Goal: Task Accomplishment & Management: Manage account settings

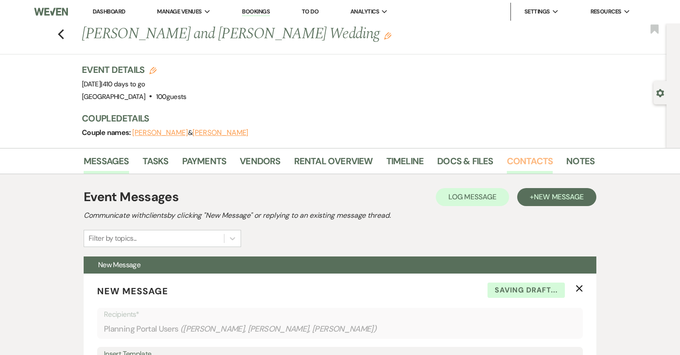
click at [538, 161] on link "Contacts" at bounding box center [530, 164] width 46 height 20
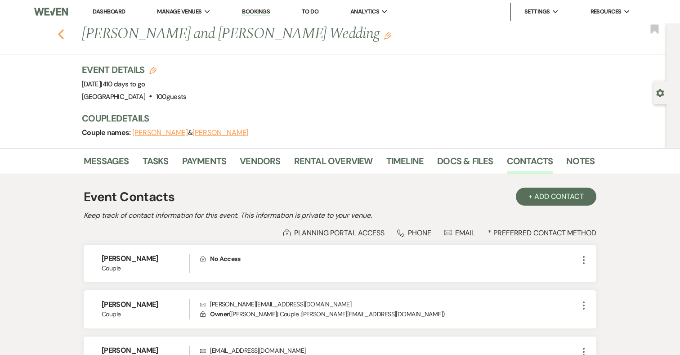
click at [58, 32] on icon "Previous" at bounding box center [61, 34] width 7 height 11
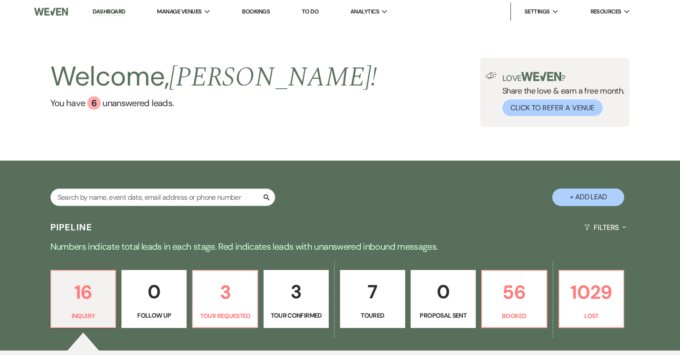
click at [58, 6] on img at bounding box center [51, 11] width 34 height 19
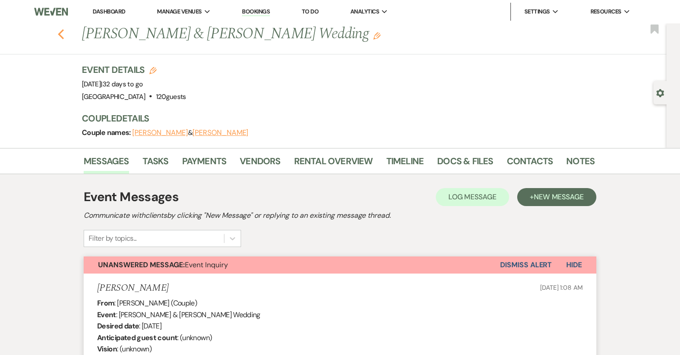
click at [61, 32] on use "button" at bounding box center [61, 34] width 6 height 10
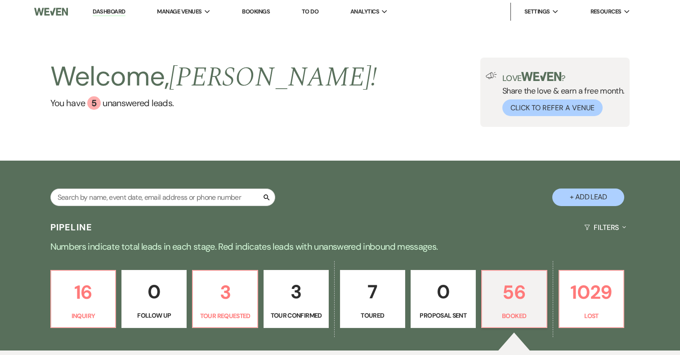
click at [595, 192] on button "+ Add Lead" at bounding box center [588, 197] width 72 height 18
select select "698"
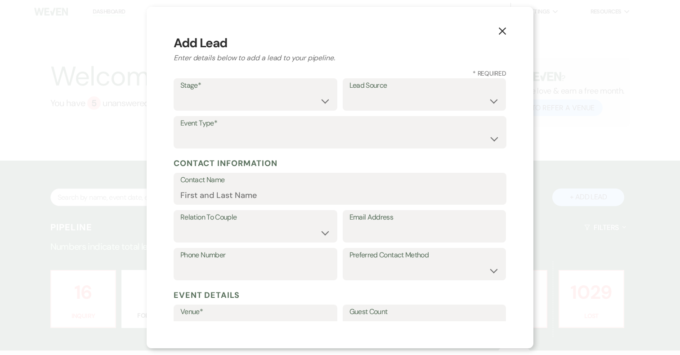
scroll to position [154, 0]
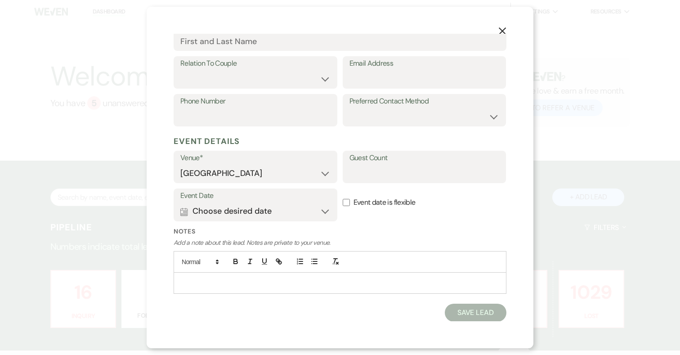
click at [273, 286] on p at bounding box center [340, 283] width 318 height 10
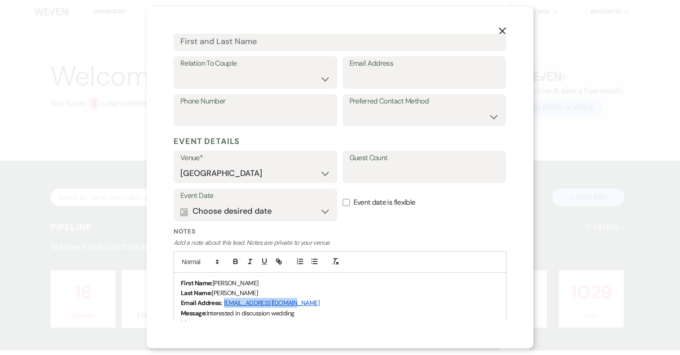
drag, startPoint x: 299, startPoint y: 301, endPoint x: 224, endPoint y: 300, distance: 75.1
click at [224, 300] on p "Email Address: nancygoodiel@gmail.com" at bounding box center [340, 303] width 318 height 10
copy link "nancygoodiel@gmail.com"
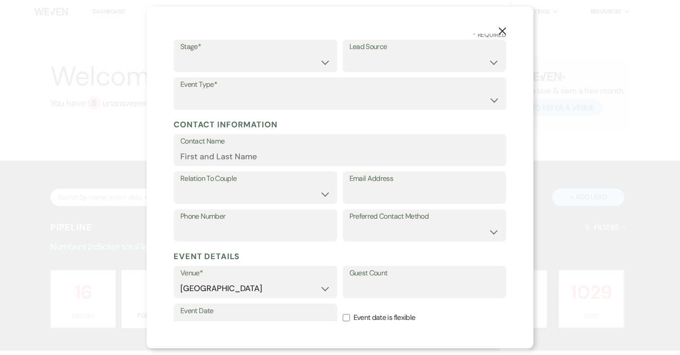
scroll to position [0, 0]
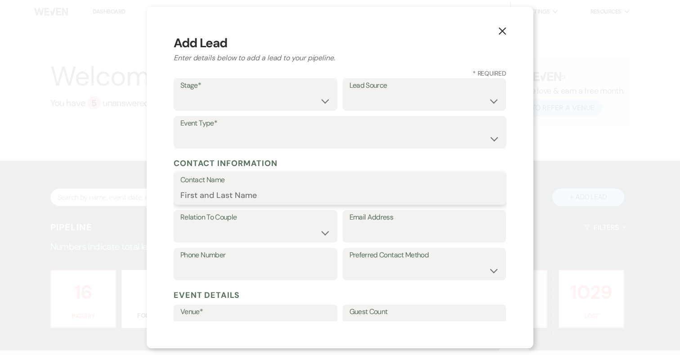
click at [230, 187] on input "Contact Name" at bounding box center [339, 195] width 319 height 18
click at [398, 223] on label "Email Address" at bounding box center [424, 217] width 150 height 13
click at [398, 224] on input "Email Address" at bounding box center [424, 233] width 150 height 18
paste input "nancygoodiel@gmail.com"
drag, startPoint x: 401, startPoint y: 232, endPoint x: 348, endPoint y: 231, distance: 52.6
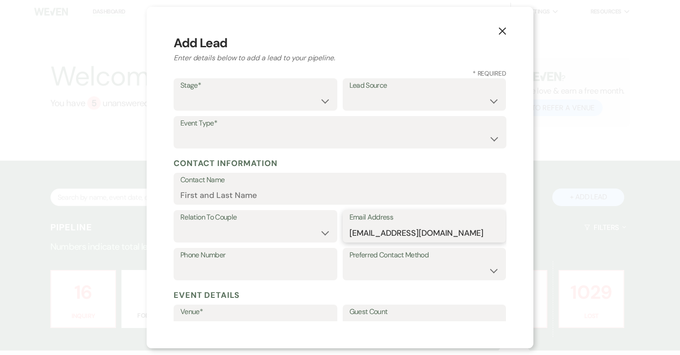
click at [349, 231] on div "Email Address nancygoodiel@gmail.com" at bounding box center [425, 226] width 164 height 32
type input "nancygoodiel@gmail.com"
click at [250, 192] on input "Contact Name" at bounding box center [339, 195] width 319 height 18
paste input "nancygoodiel"
click at [202, 193] on input "nancygoodiel" at bounding box center [339, 195] width 319 height 18
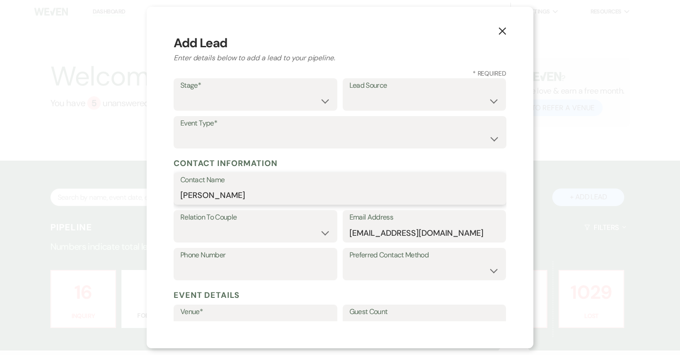
click at [183, 191] on input "nancy Goodiel" at bounding box center [339, 195] width 319 height 18
type input "Nancy Goodiel"
click at [215, 232] on select "Couple Planner Parent of Couple Family Member Friend Other" at bounding box center [255, 233] width 150 height 18
select select "1"
click at [229, 97] on select "Inquiry Follow Up Tour Requested Tour Confirmed Toured Proposal Sent Booked Lost" at bounding box center [255, 101] width 150 height 18
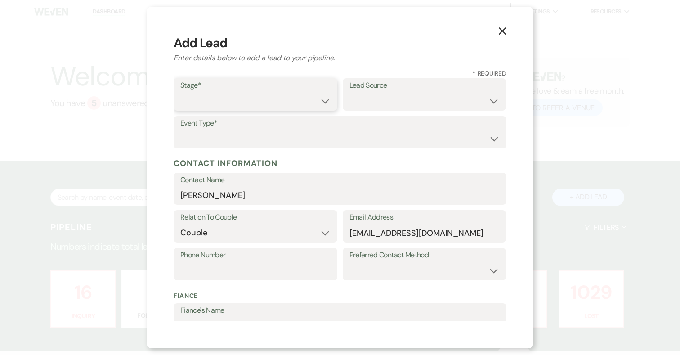
select select "1"
click at [397, 92] on select "Weven Venue Website Instagram Facebook Pinterest Google The Knot Wedding Wire H…" at bounding box center [424, 101] width 150 height 18
select select "1"
click at [333, 135] on select "Wedding Anniversary Party Baby Shower Bachelorette / Bachelor Party Birthday Pa…" at bounding box center [339, 139] width 319 height 18
select select "1"
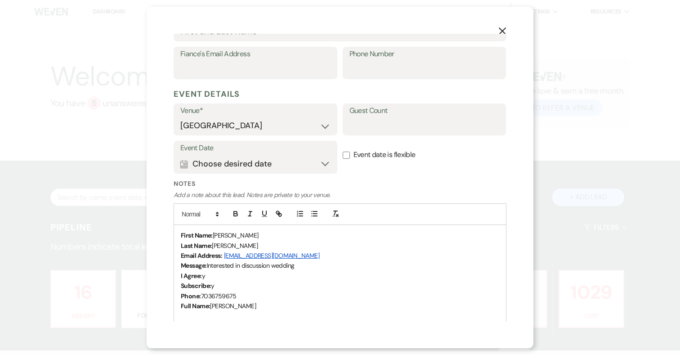
scroll to position [327, 0]
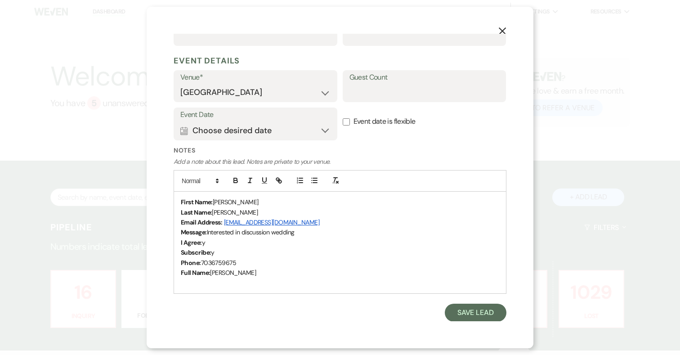
drag, startPoint x: 240, startPoint y: 263, endPoint x: 202, endPoint y: 261, distance: 37.3
click at [202, 261] on p "Phone: 7036759675" at bounding box center [340, 263] width 318 height 10
copy span "7036759675"
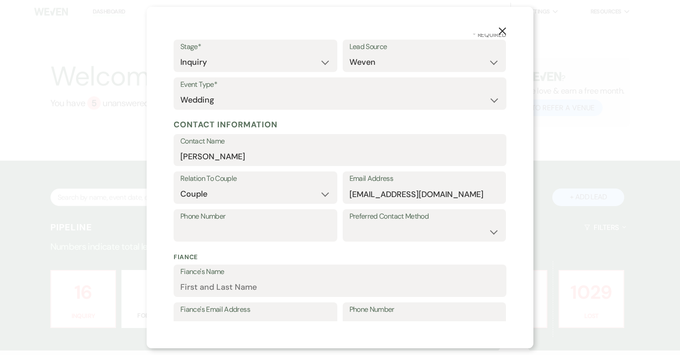
scroll to position [0, 0]
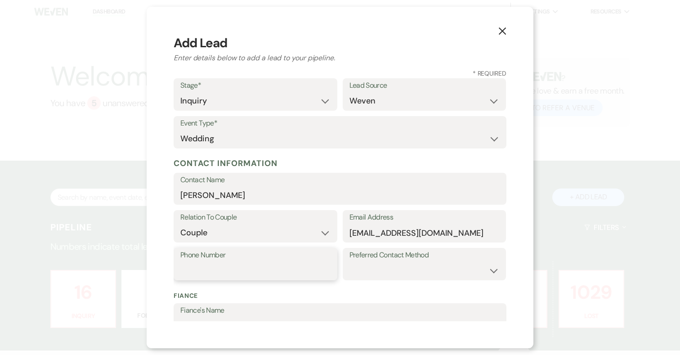
click at [211, 267] on input "Phone Number" at bounding box center [255, 271] width 150 height 18
paste input "7036759675"
type input "7036759675"
click at [410, 285] on div "Preferred Contact Method Email Phone Text" at bounding box center [425, 267] width 164 height 38
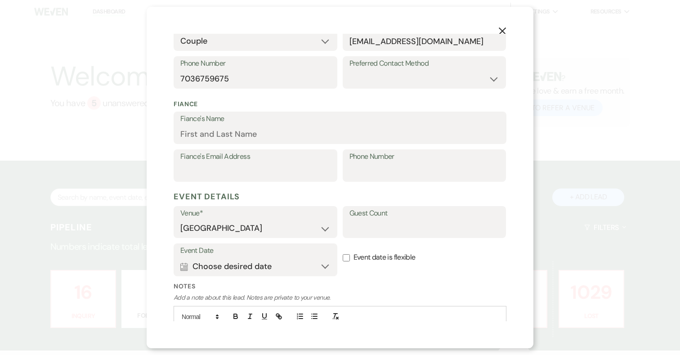
scroll to position [327, 0]
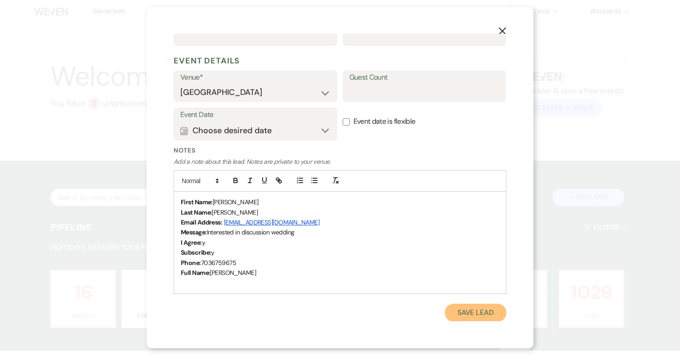
click at [476, 311] on button "Save Lead" at bounding box center [476, 313] width 62 height 18
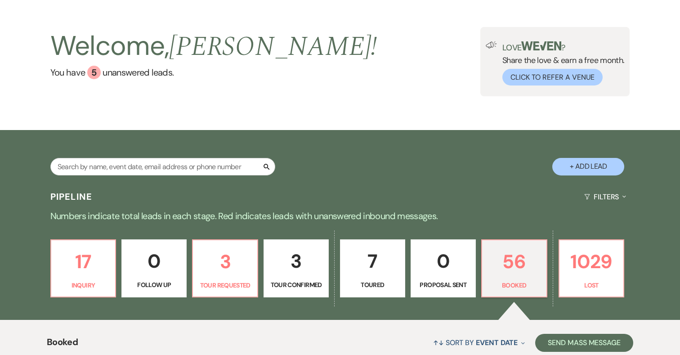
scroll to position [0, 0]
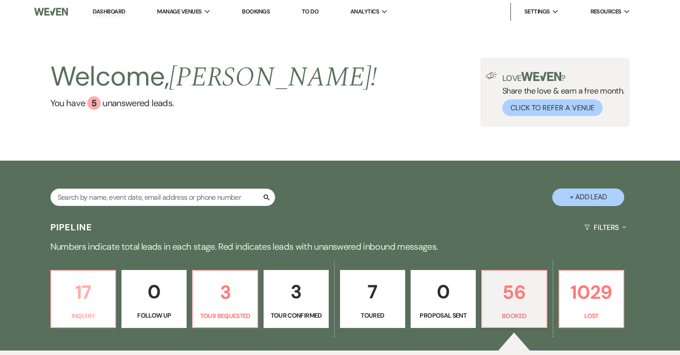
click at [94, 295] on p "17" at bounding box center [84, 292] width 54 height 30
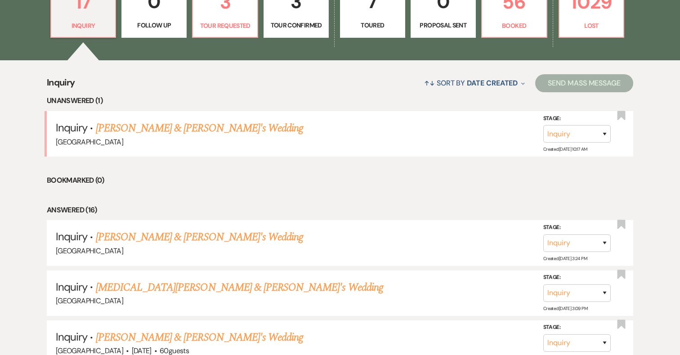
scroll to position [344, 0]
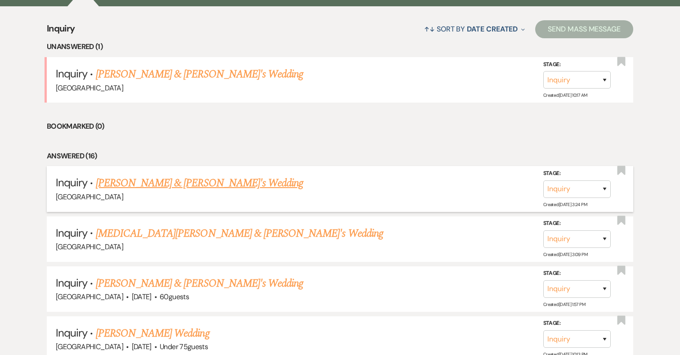
click at [167, 183] on link "[PERSON_NAME] & [PERSON_NAME]'s Wedding" at bounding box center [200, 183] width 208 height 16
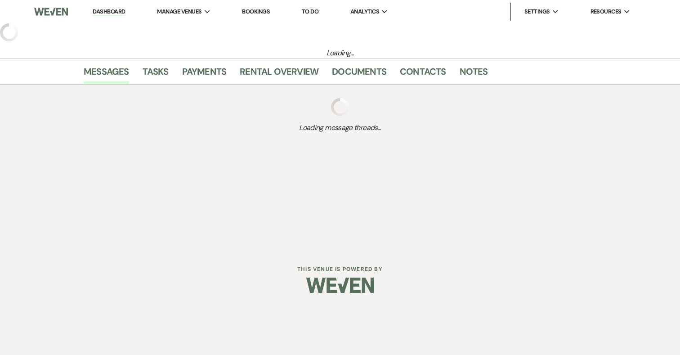
select select "1"
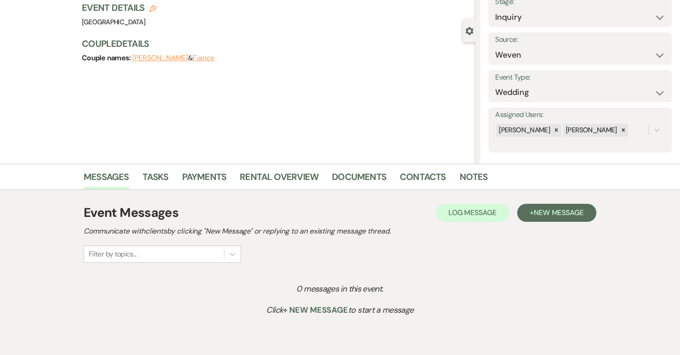
scroll to position [111, 0]
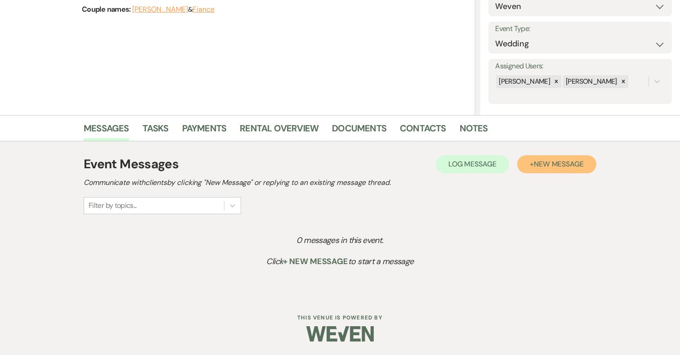
click at [554, 159] on span "New Message" at bounding box center [559, 163] width 50 height 9
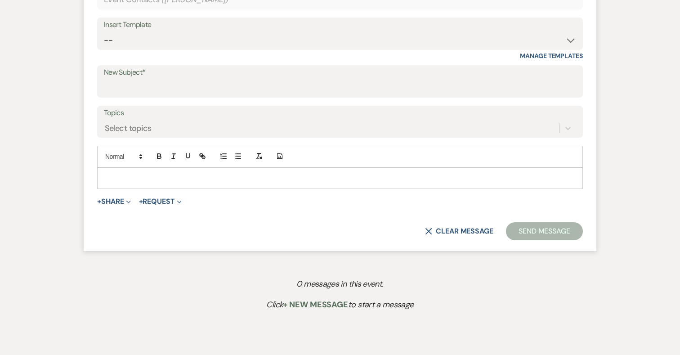
scroll to position [450, 0]
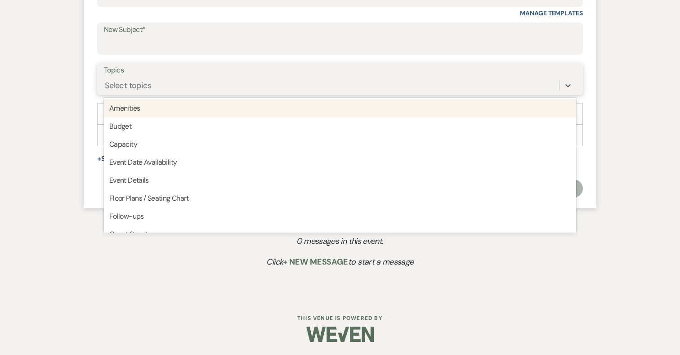
click at [262, 89] on div "Select topics" at bounding box center [332, 85] width 456 height 16
click at [268, 45] on input "New Subject*" at bounding box center [340, 45] width 472 height 18
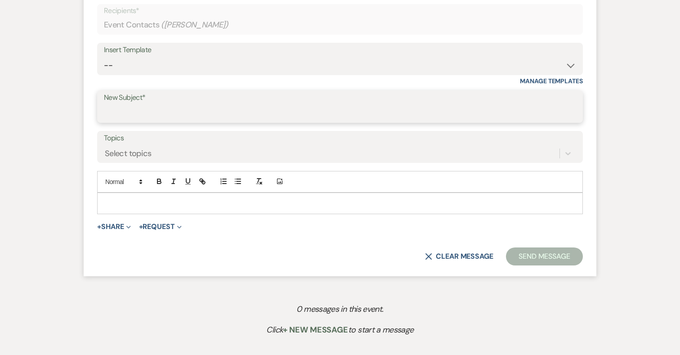
scroll to position [380, 0]
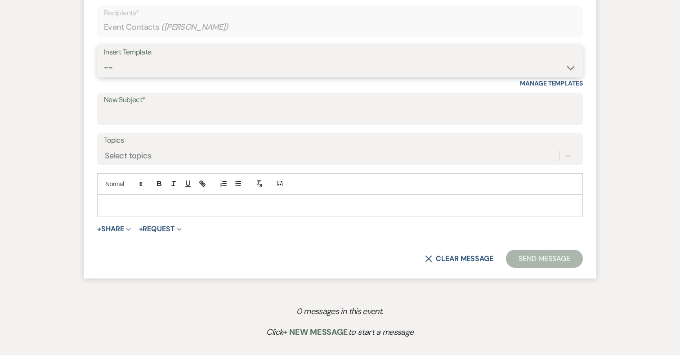
click at [265, 61] on select "-- 2024-25 Follow Up Buy Out Details Menu Tasting Invite Booking Email 2025-Wed…" at bounding box center [340, 68] width 472 height 18
select select "5321"
type input "Addy Sea Wedding Package"
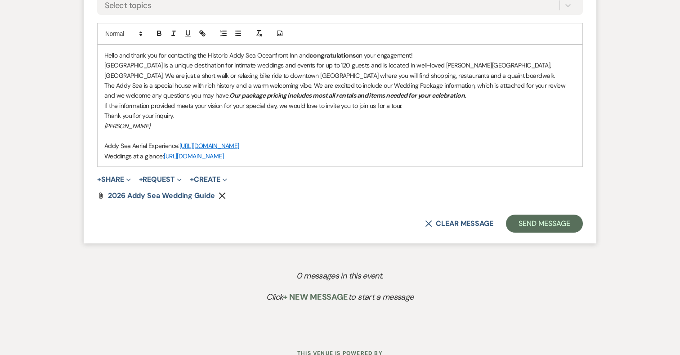
scroll to position [565, 0]
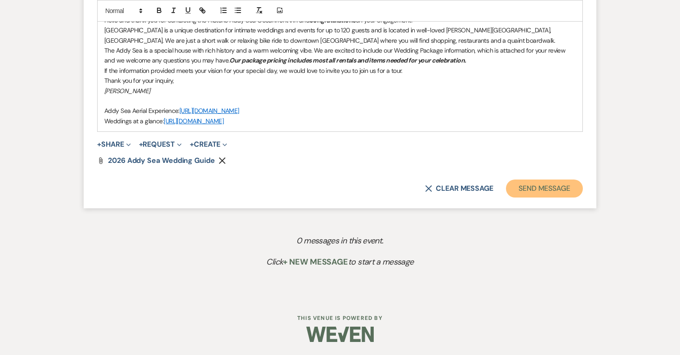
click at [562, 187] on button "Send Message" at bounding box center [544, 188] width 77 height 18
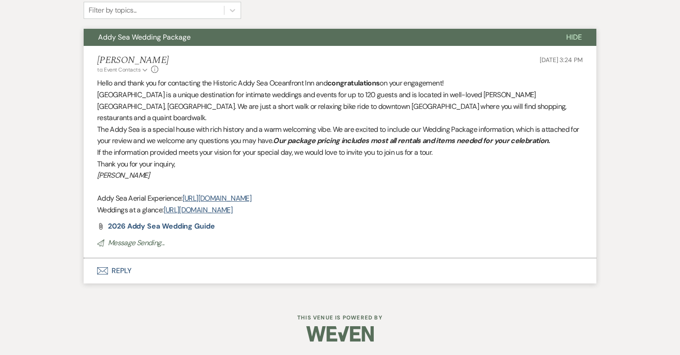
scroll to position [231, 0]
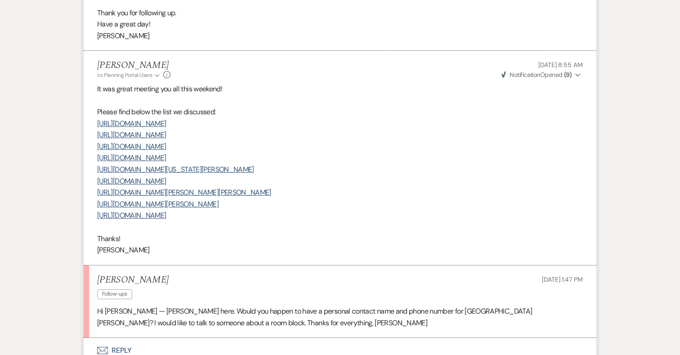
scroll to position [2641, 0]
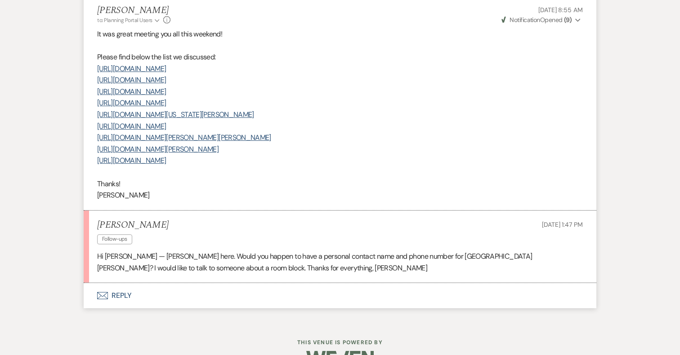
click at [117, 283] on button "Envelope Reply" at bounding box center [340, 295] width 513 height 25
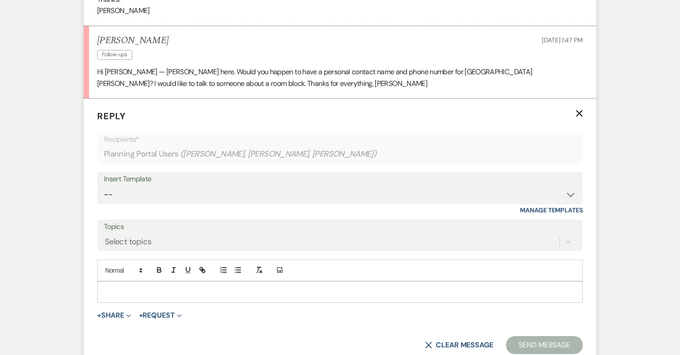
scroll to position [2830, 0]
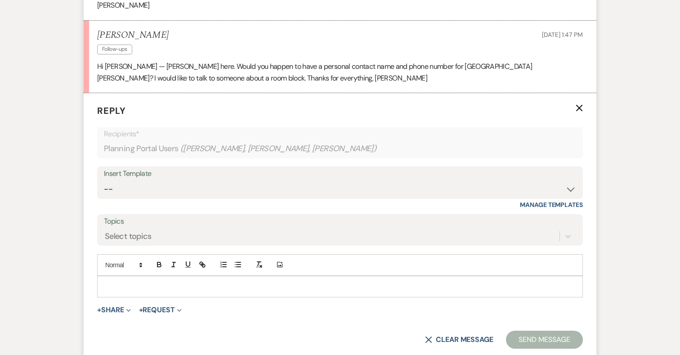
click at [261, 282] on p at bounding box center [339, 287] width 471 height 10
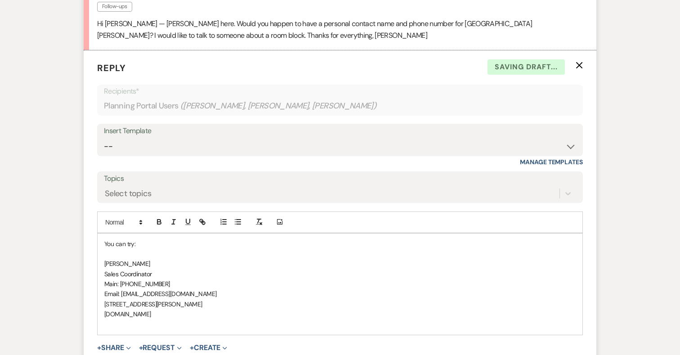
scroll to position [2875, 0]
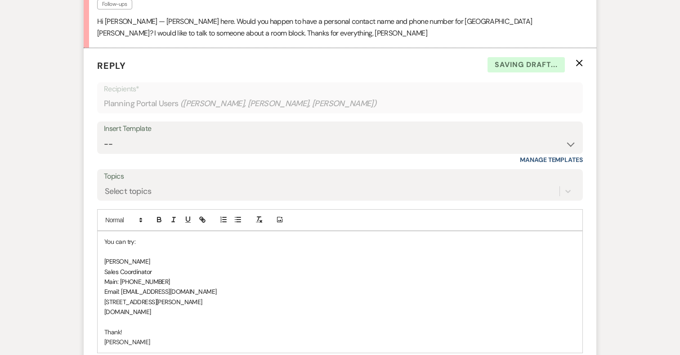
click at [119, 327] on p "Thank!" at bounding box center [339, 332] width 471 height 10
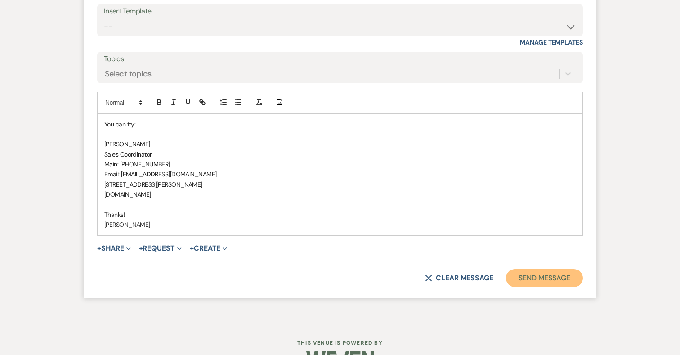
click at [568, 269] on button "Send Message" at bounding box center [544, 278] width 77 height 18
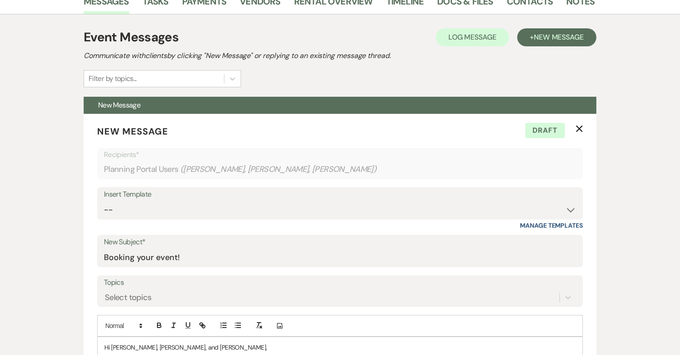
scroll to position [0, 0]
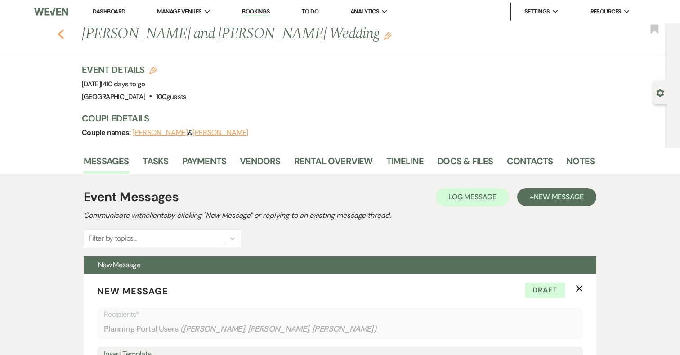
click at [63, 32] on icon "Previous" at bounding box center [61, 34] width 7 height 11
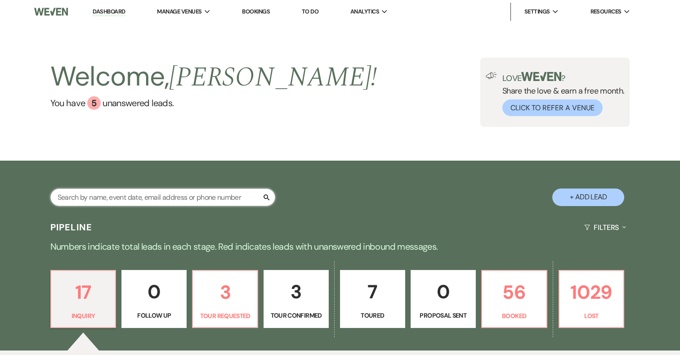
click at [152, 195] on input "text" at bounding box center [162, 197] width 225 height 18
paste input "(703) 675-9675"
type input "(703) 675-9675"
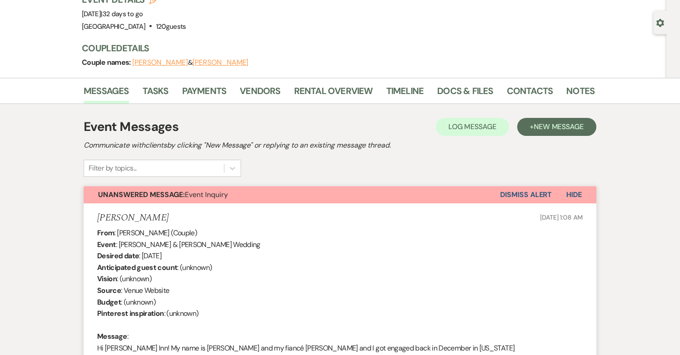
scroll to position [70, 0]
click at [547, 191] on button "Dismiss Alert" at bounding box center [526, 195] width 52 height 17
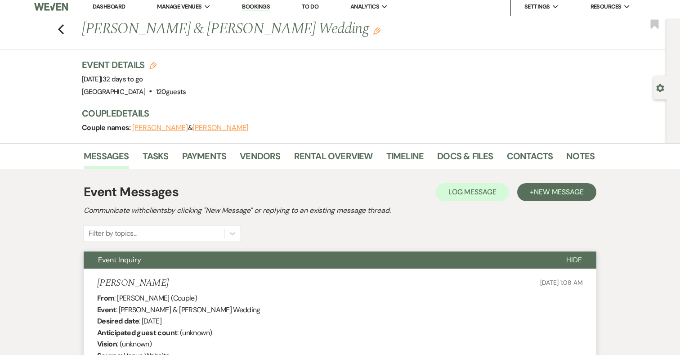
scroll to position [0, 0]
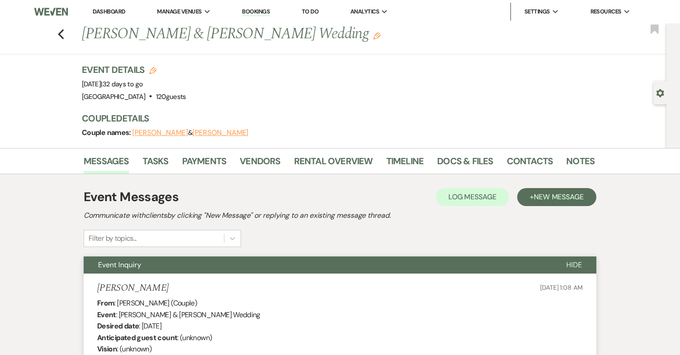
click at [99, 11] on link "Dashboard" at bounding box center [109, 12] width 32 height 8
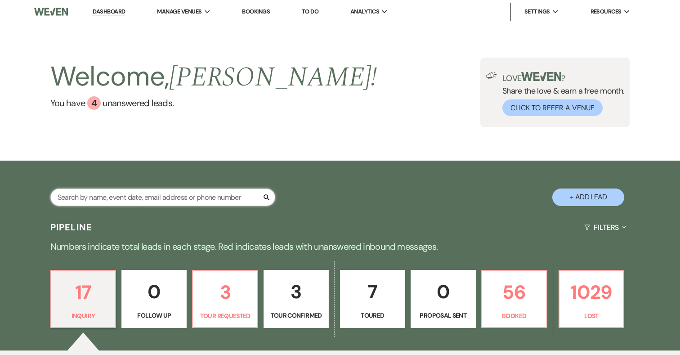
click at [140, 197] on input "text" at bounding box center [162, 197] width 225 height 18
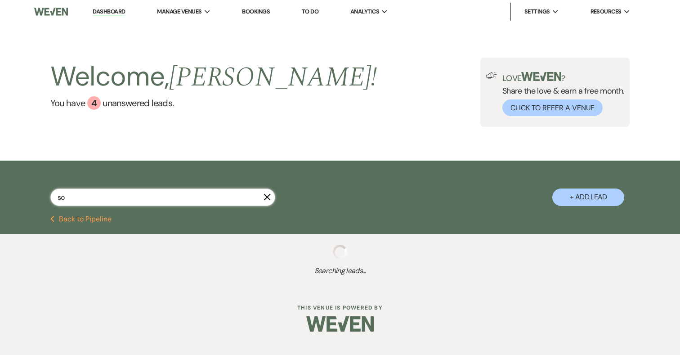
type input "son"
select select "8"
select select "5"
select select "8"
select select "5"
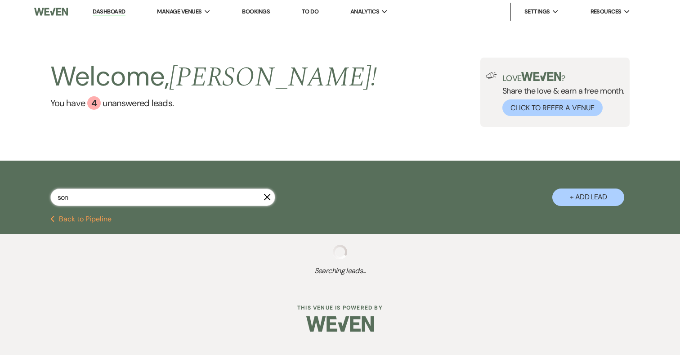
select select "4"
select select "8"
select select "5"
select select "8"
select select "5"
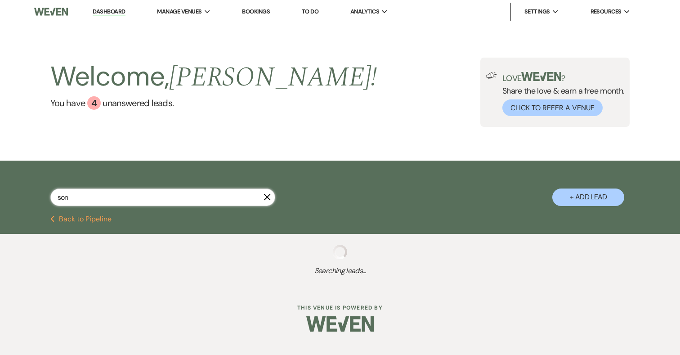
select select "8"
select select "5"
select select "8"
select select "6"
select select "8"
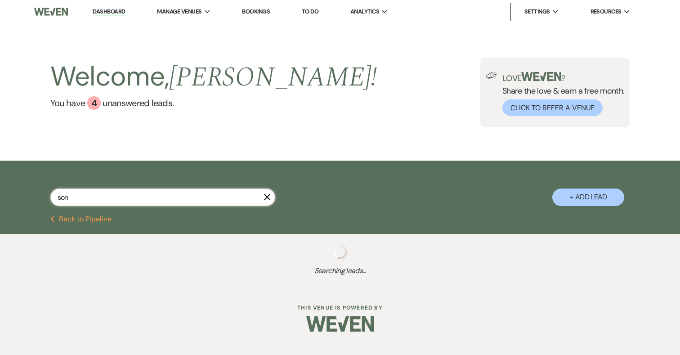
select select "5"
select select "8"
select select "5"
select select "8"
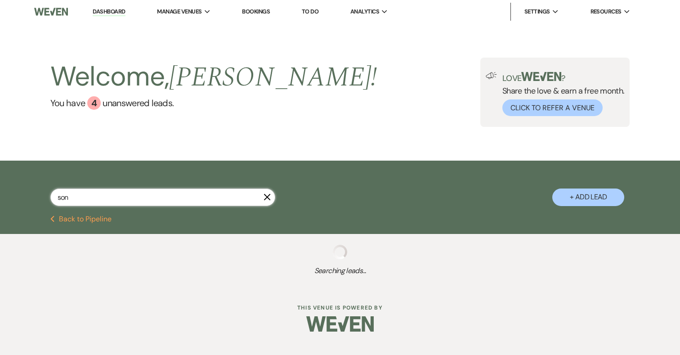
select select "8"
select select "4"
select select "8"
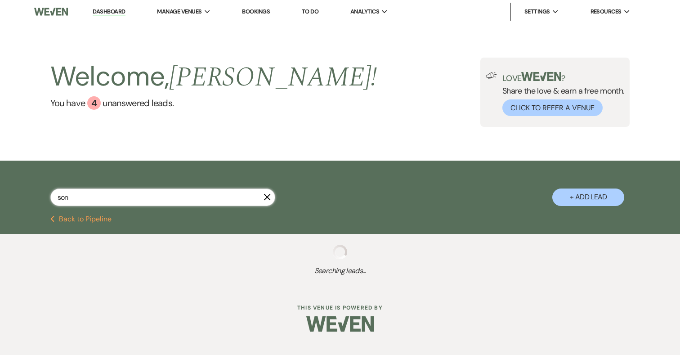
select select "5"
select select "8"
select select "7"
select select "8"
select select "7"
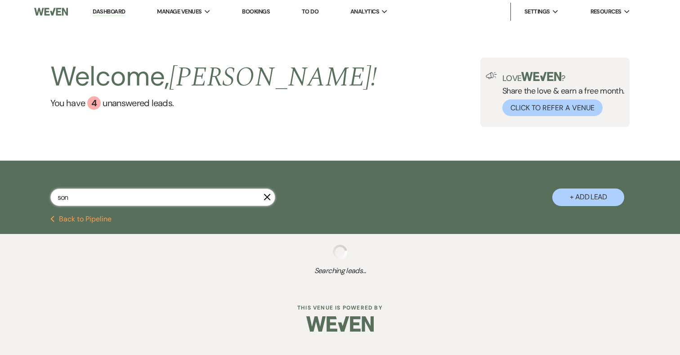
select select "8"
select select "5"
select select "8"
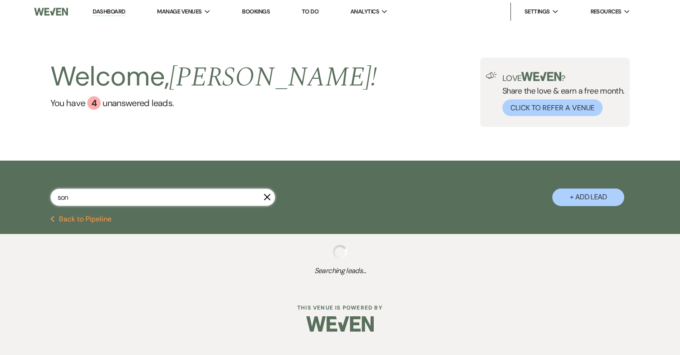
select select "8"
select select "6"
select select "8"
select select "5"
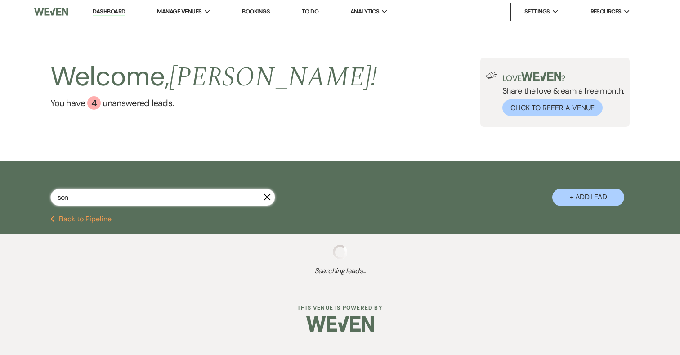
select select "8"
select select "5"
select select "8"
select select "5"
select select "8"
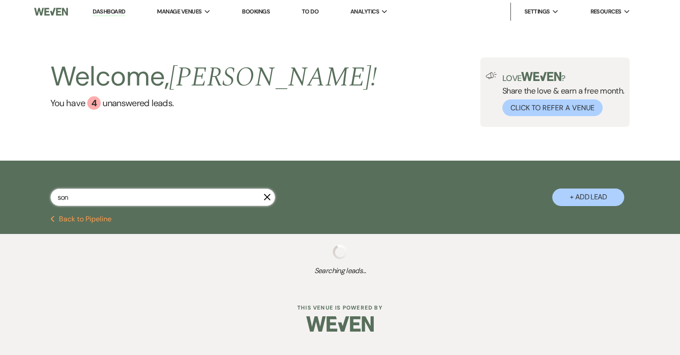
select select "5"
select select "8"
select select "5"
select select "8"
select select "5"
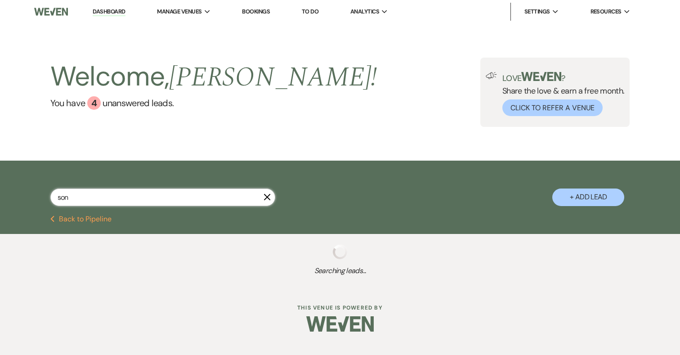
select select "8"
select select "5"
select select "8"
select select "5"
select select "8"
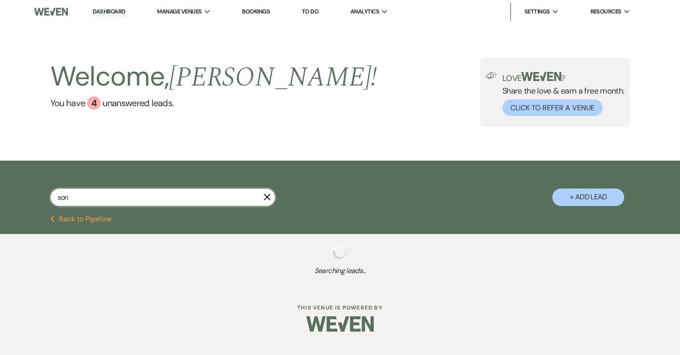
select select "5"
select select "8"
select select "5"
select select "8"
select select "5"
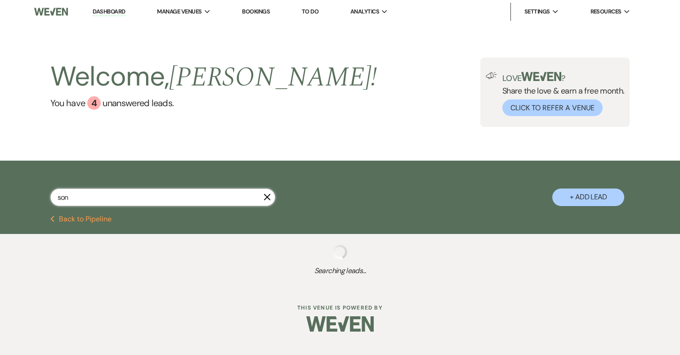
select select "8"
select select "10"
select select "8"
select select "5"
select select "8"
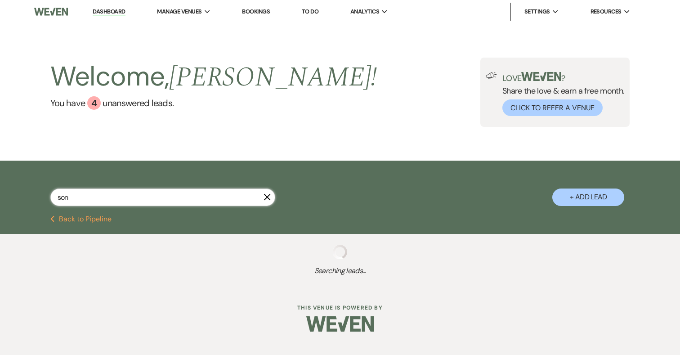
select select "5"
select select "8"
select select "7"
select select "8"
select select "5"
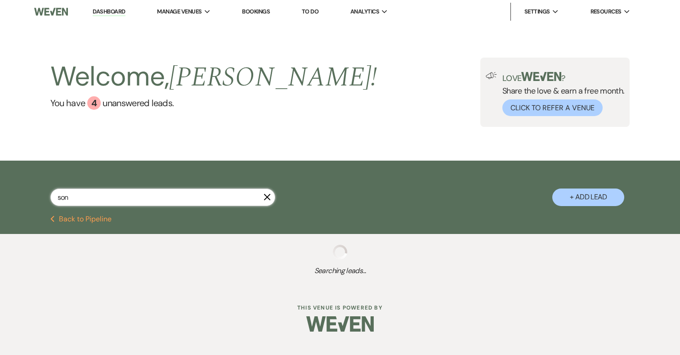
select select "8"
select select "5"
select select "8"
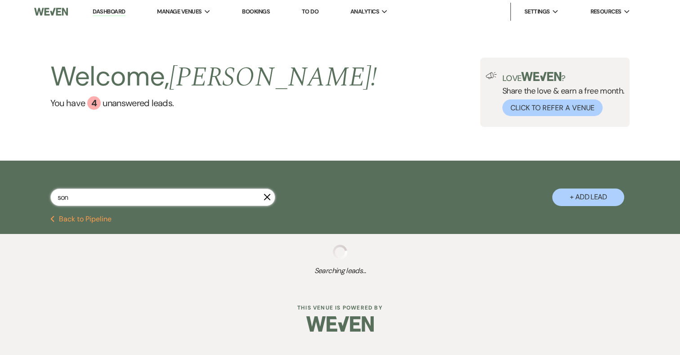
select select "5"
select select "8"
select select "5"
select select "8"
select select "7"
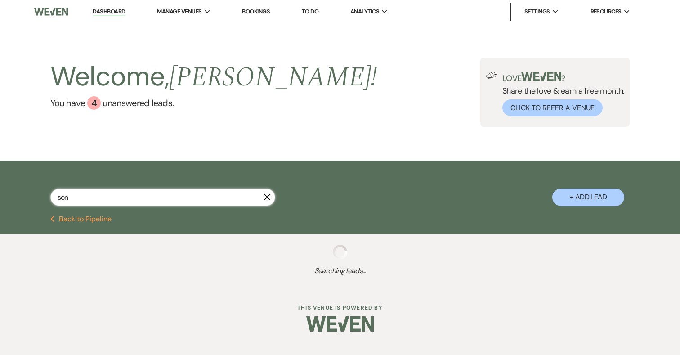
select select "8"
select select "5"
select select "8"
select select "5"
select select "8"
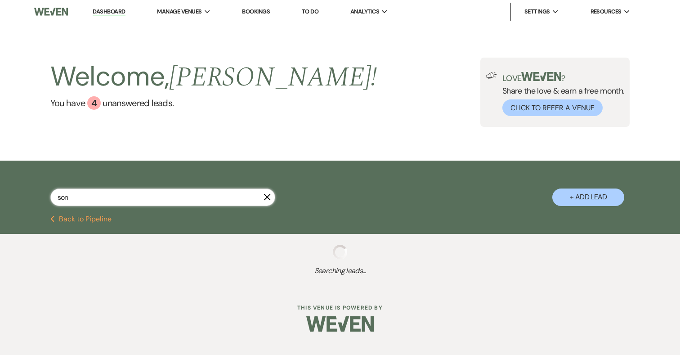
select select "5"
select select "8"
select select "5"
select select "8"
select select "5"
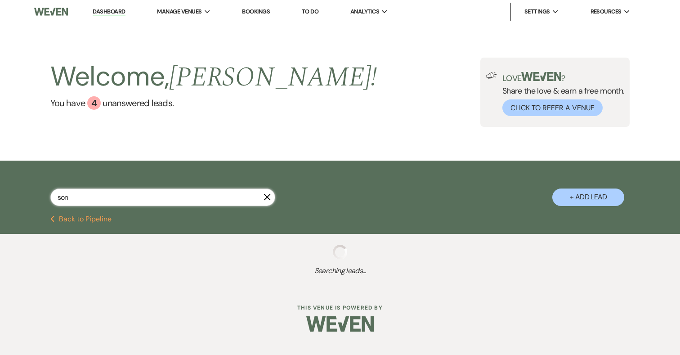
select select "8"
select select "5"
select select "8"
select select "5"
select select "8"
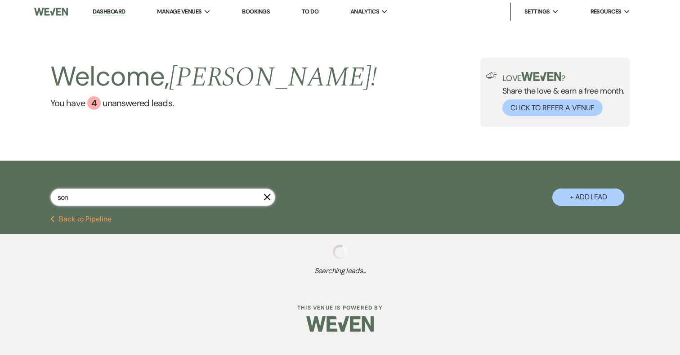
select select "5"
select select "8"
select select "5"
select select "8"
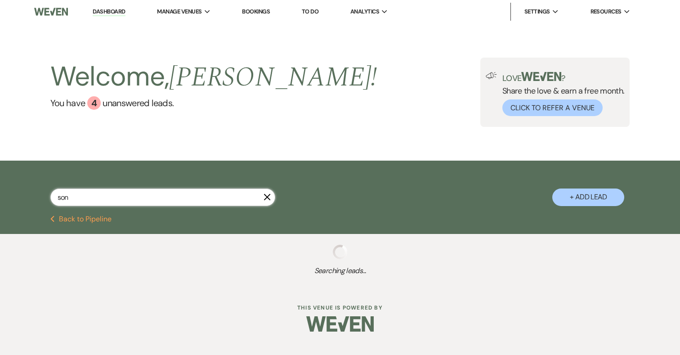
select select "8"
select select "5"
select select "8"
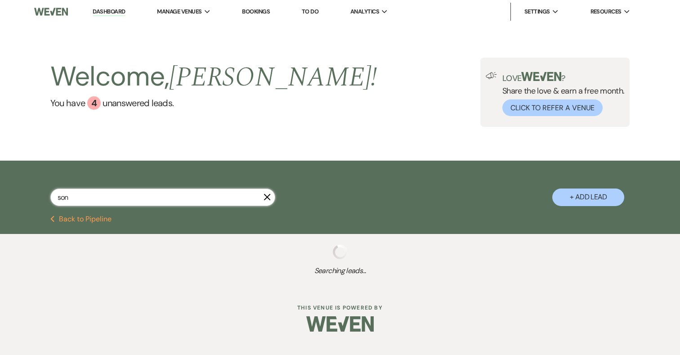
select select "5"
select select "8"
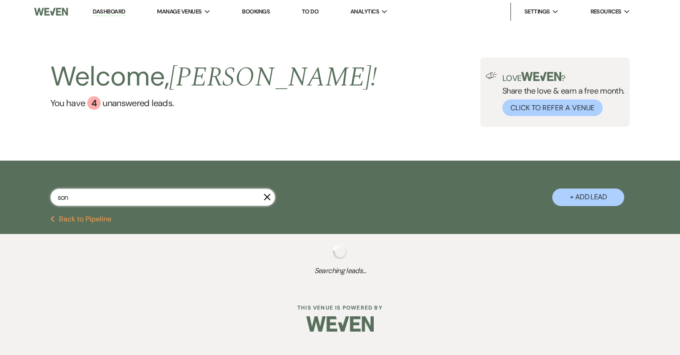
select select "8"
select select "5"
select select "8"
select select "5"
select select "8"
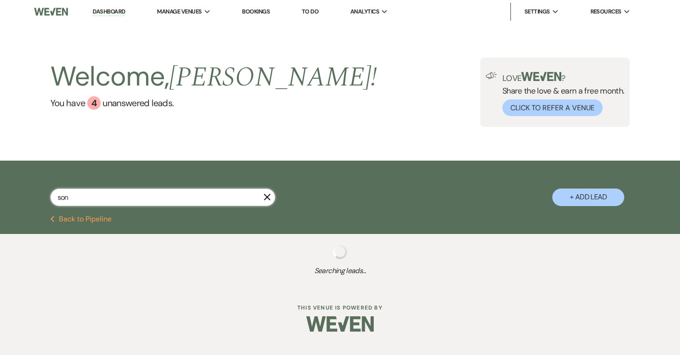
select select "5"
select select "8"
select select "6"
select select "8"
select select "5"
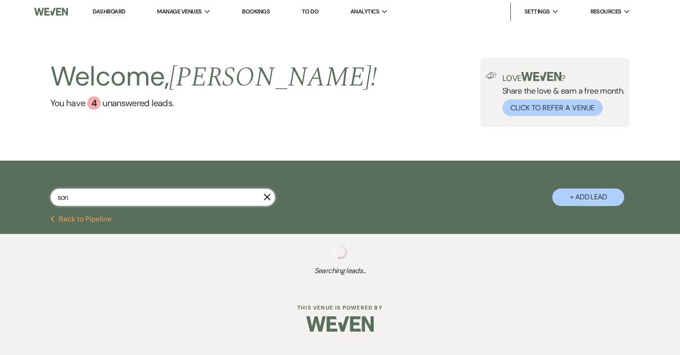
select select "8"
select select "5"
select select "8"
select select "4"
select select "8"
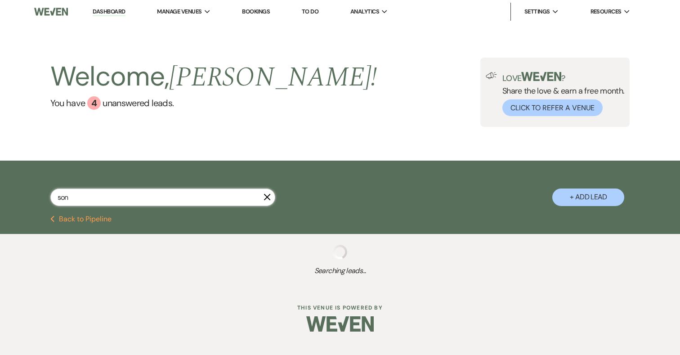
select select "7"
select select "8"
select select "10"
select select "8"
select select "5"
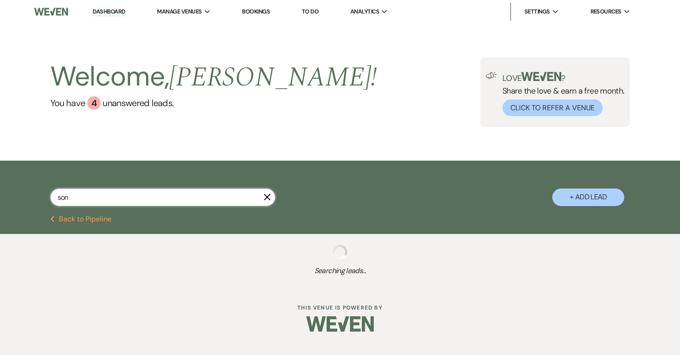
select select "8"
select select "5"
select select "8"
select select "7"
select select "8"
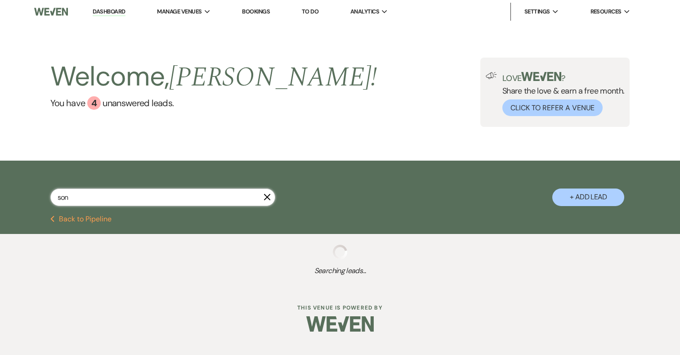
select select "5"
select select "8"
select select "5"
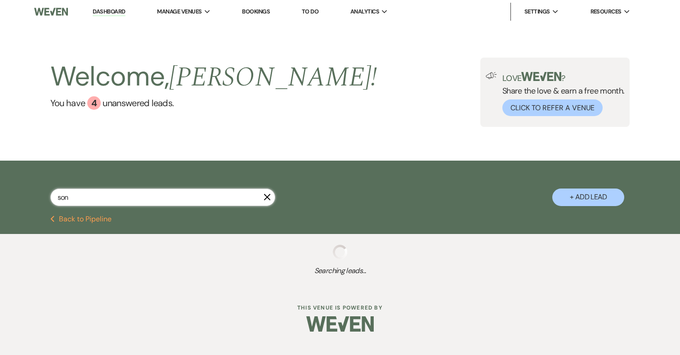
select select "8"
select select "5"
select select "8"
select select "5"
select select "8"
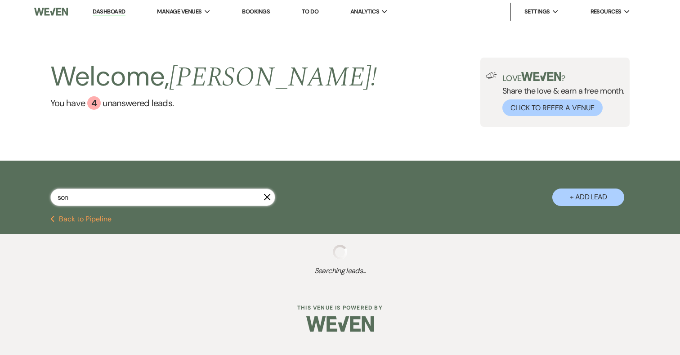
select select "1"
select select "8"
select select "6"
select select "8"
select select "5"
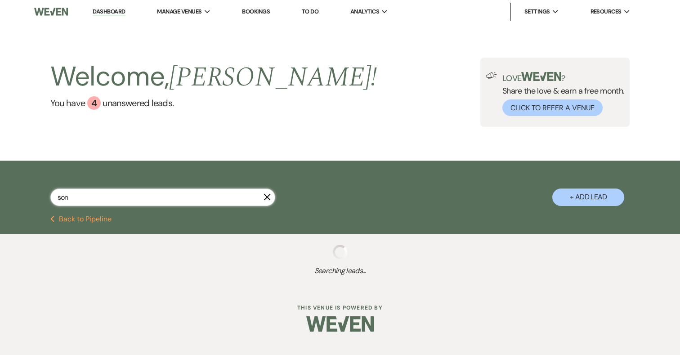
select select "8"
select select "5"
select select "8"
select select "6"
select select "8"
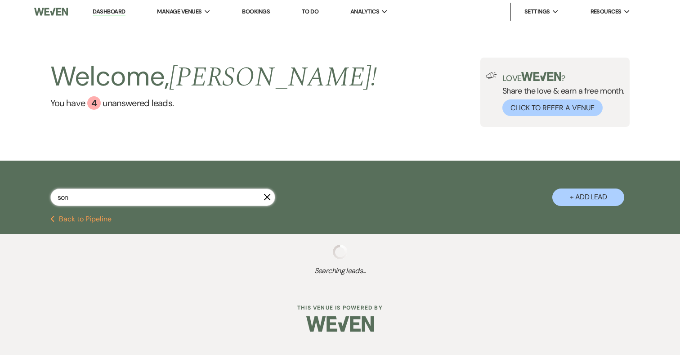
select select "5"
select select "8"
select select "5"
select select "8"
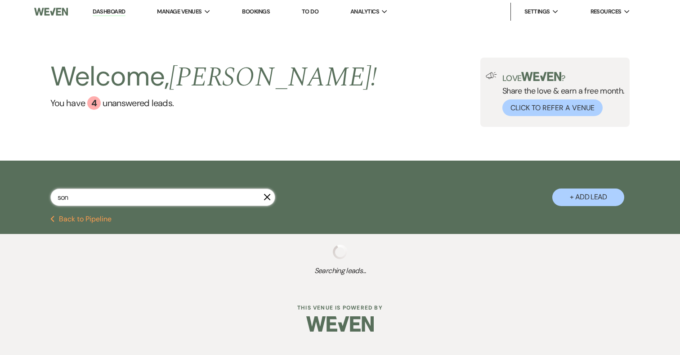
select select "8"
select select "5"
select select "8"
select select "7"
select select "8"
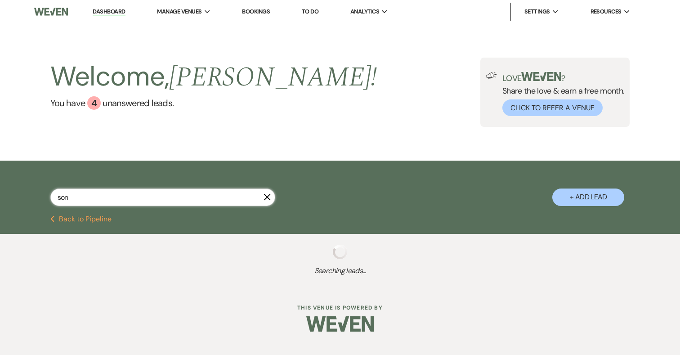
select select "5"
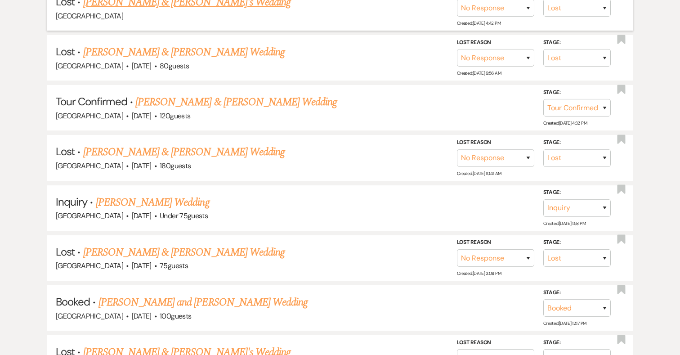
scroll to position [317, 0]
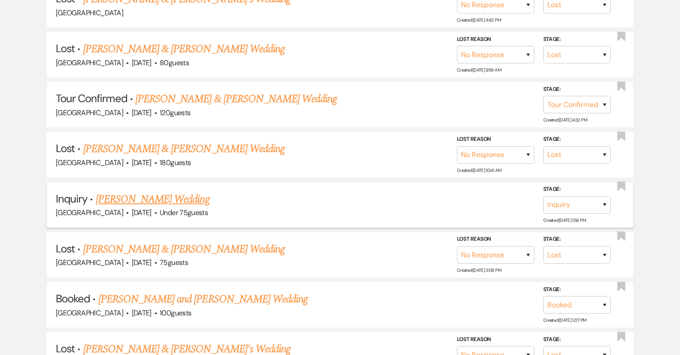
type input "son"
click at [162, 195] on link "[PERSON_NAME] Wedding" at bounding box center [153, 199] width 114 height 16
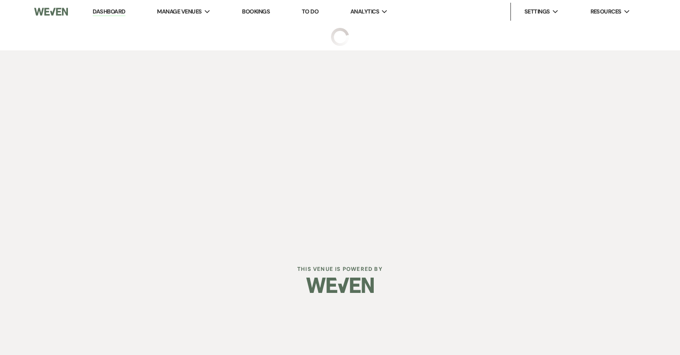
select select "3"
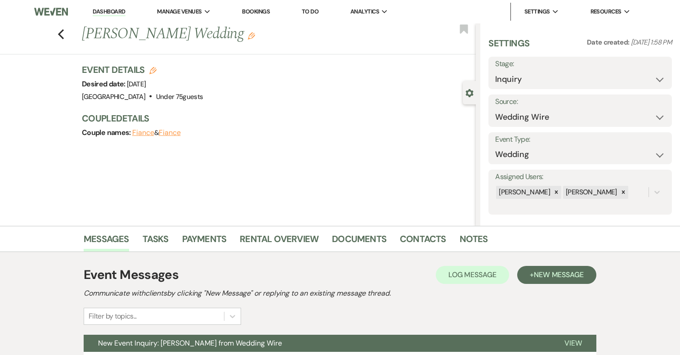
scroll to position [83, 0]
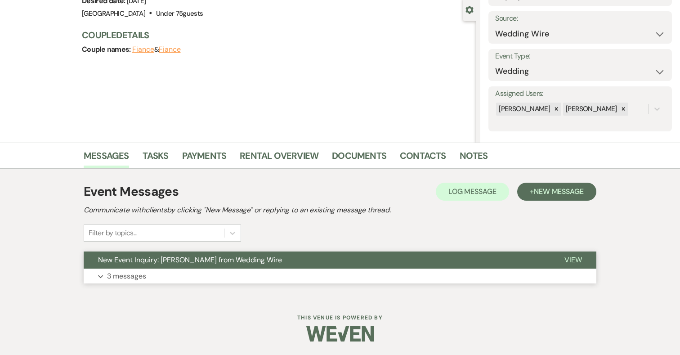
click at [235, 275] on button "Expand 3 messages" at bounding box center [340, 275] width 513 height 15
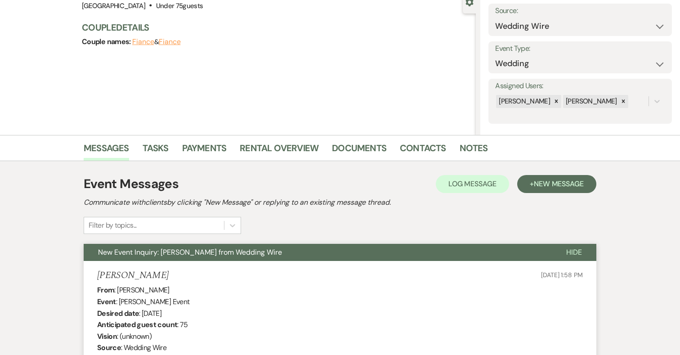
scroll to position [0, 0]
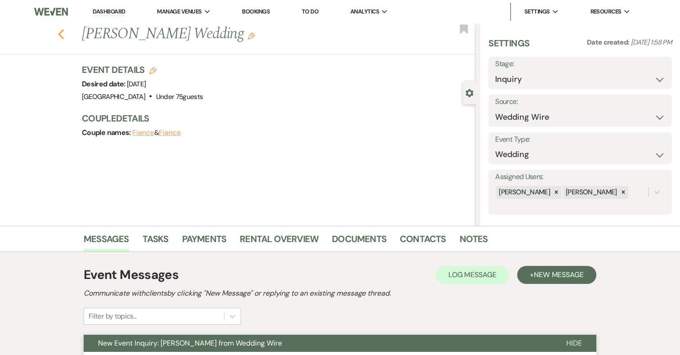
click at [62, 33] on icon "Previous" at bounding box center [61, 34] width 7 height 11
select select "8"
select select "5"
select select "8"
select select "5"
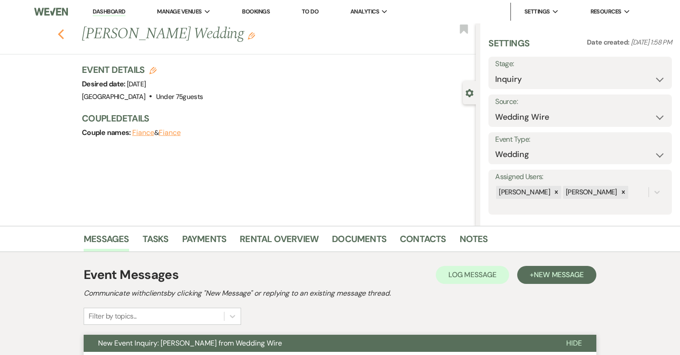
select select "4"
select select "8"
select select "5"
select select "8"
select select "5"
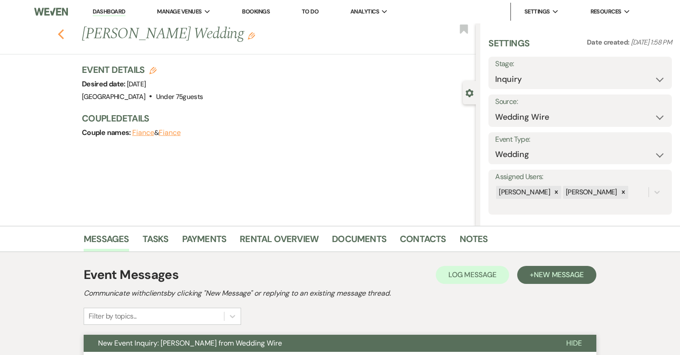
select select "8"
select select "5"
select select "8"
select select "6"
select select "8"
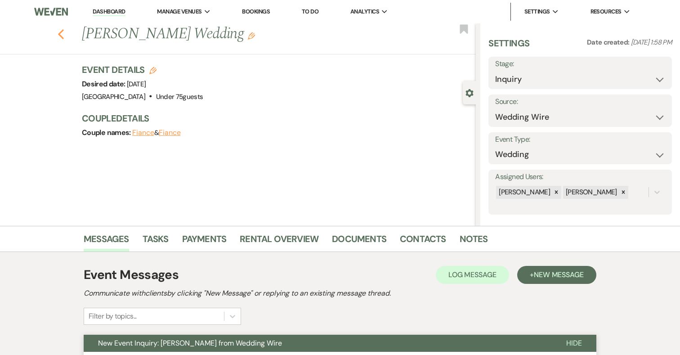
select select "5"
select select "8"
select select "5"
select select "8"
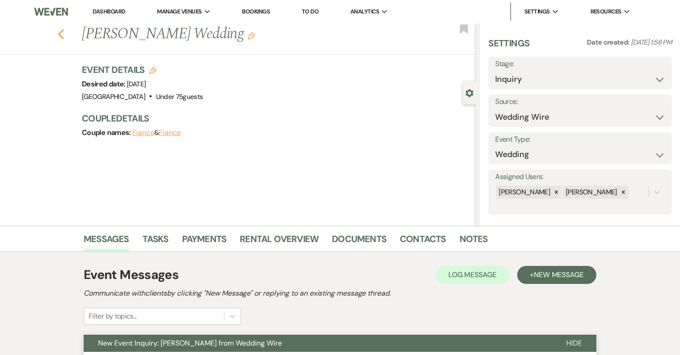
select select "8"
select select "4"
select select "8"
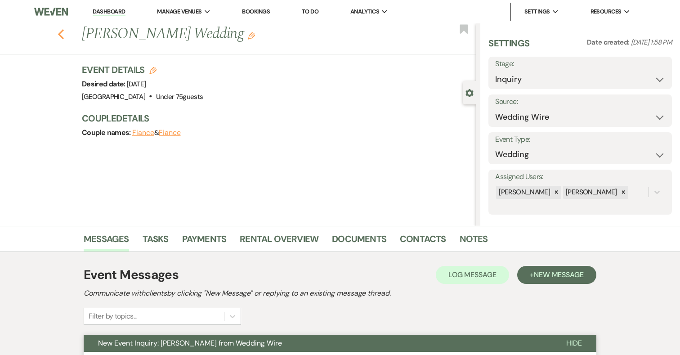
select select "5"
select select "8"
select select "7"
select select "8"
select select "7"
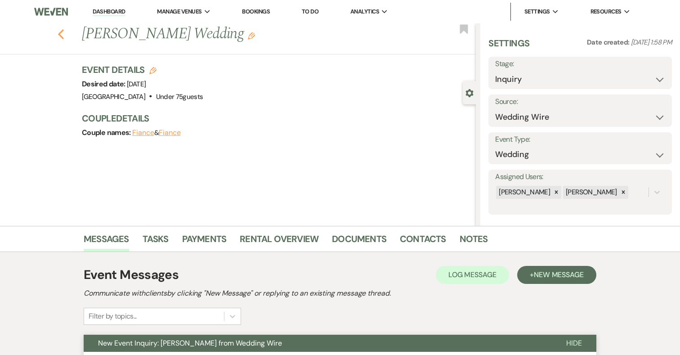
select select "8"
select select "5"
select select "8"
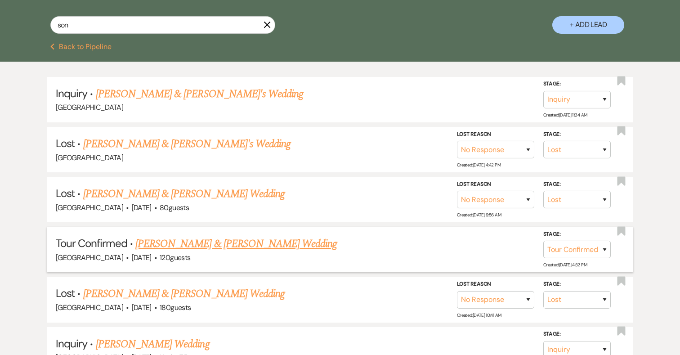
scroll to position [164, 0]
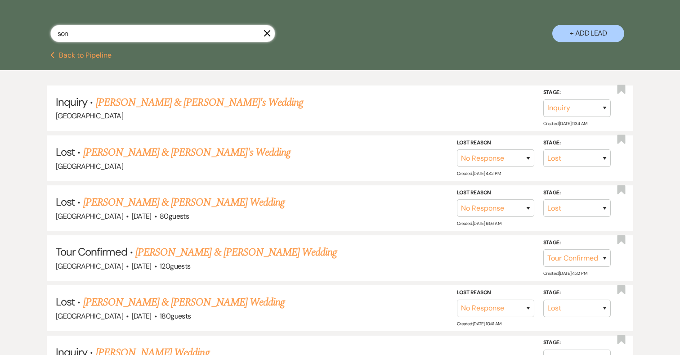
click at [130, 29] on input "son" at bounding box center [162, 34] width 225 height 18
drag, startPoint x: 130, startPoint y: 29, endPoint x: 49, endPoint y: 30, distance: 80.1
click at [49, 30] on div "son X + Add Lead" at bounding box center [340, 25] width 648 height 48
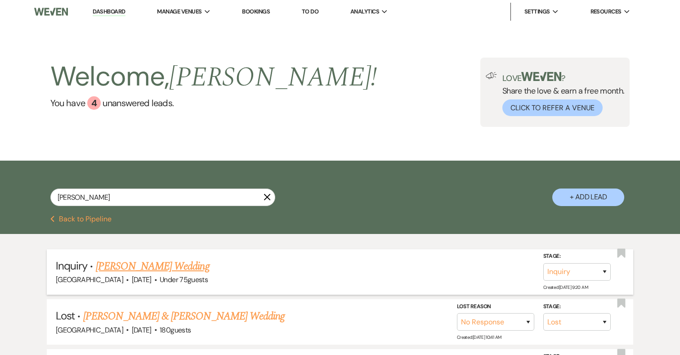
click at [130, 267] on link "[PERSON_NAME] Wedding" at bounding box center [153, 266] width 114 height 16
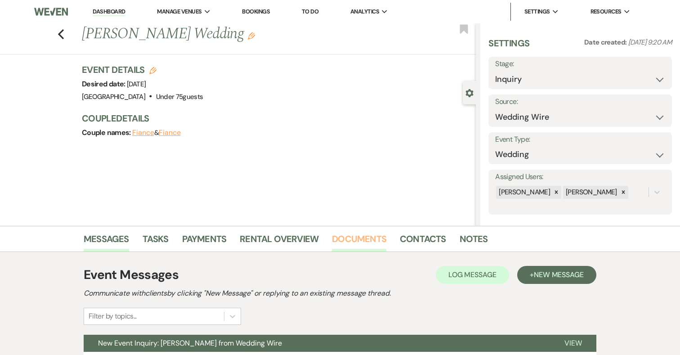
scroll to position [83, 0]
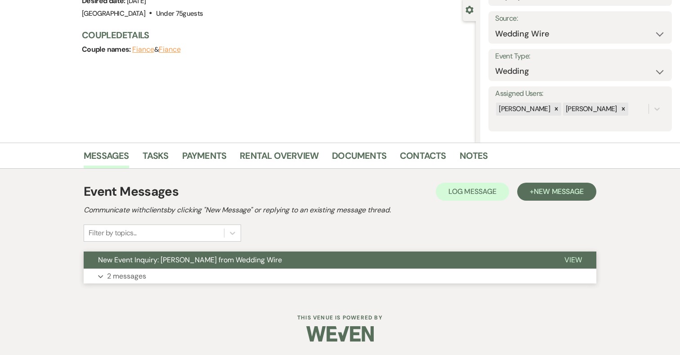
click at [293, 274] on button "Expand 2 messages" at bounding box center [340, 275] width 513 height 15
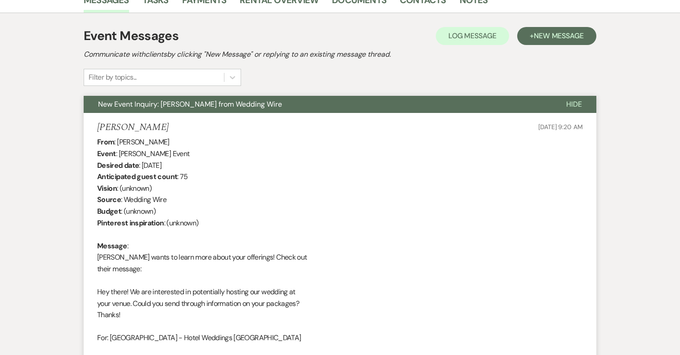
scroll to position [0, 0]
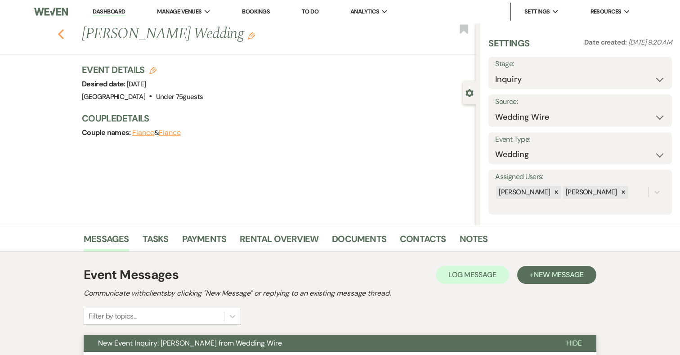
click at [59, 34] on use "button" at bounding box center [61, 34] width 6 height 10
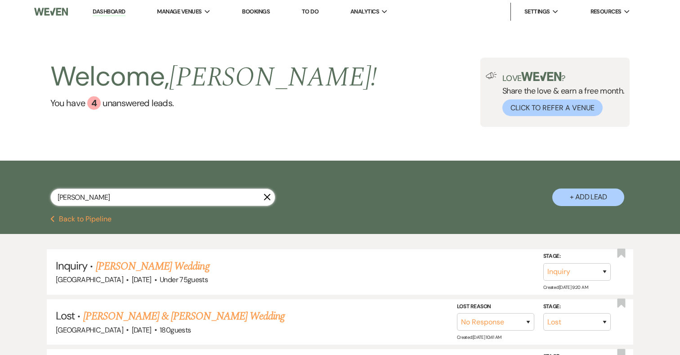
click at [111, 193] on input "jas" at bounding box center [162, 197] width 225 height 18
drag, startPoint x: 111, startPoint y: 193, endPoint x: 53, endPoint y: 193, distance: 58.0
click at [53, 193] on input "jas" at bounding box center [162, 197] width 225 height 18
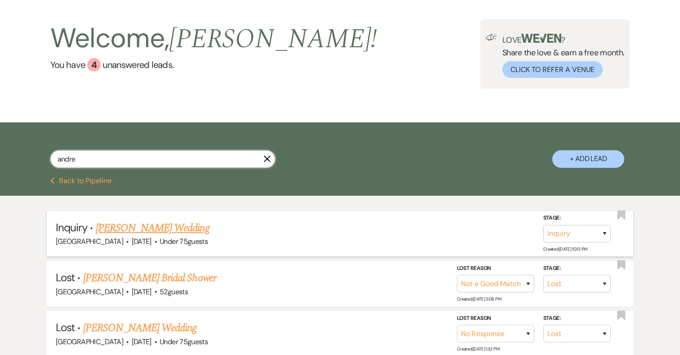
scroll to position [40, 0]
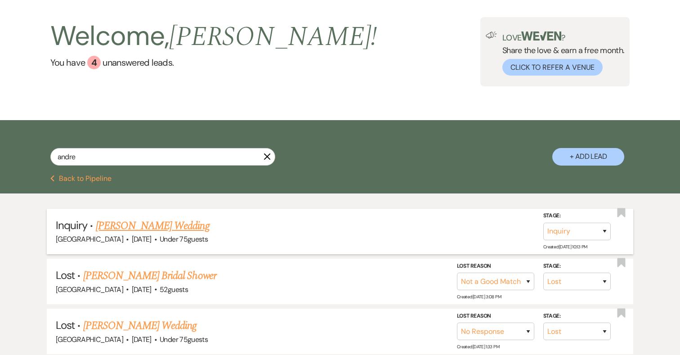
click at [148, 224] on link "[PERSON_NAME] Wedding" at bounding box center [153, 226] width 114 height 16
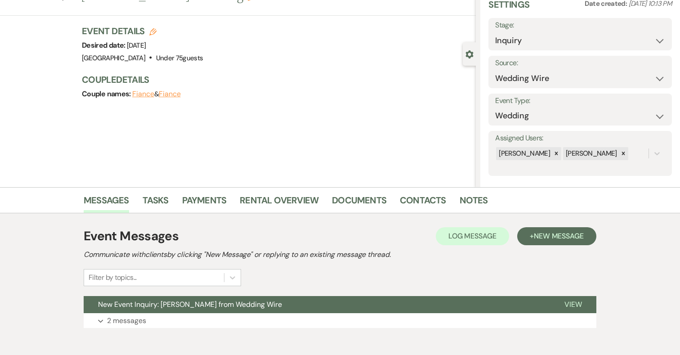
scroll to position [83, 0]
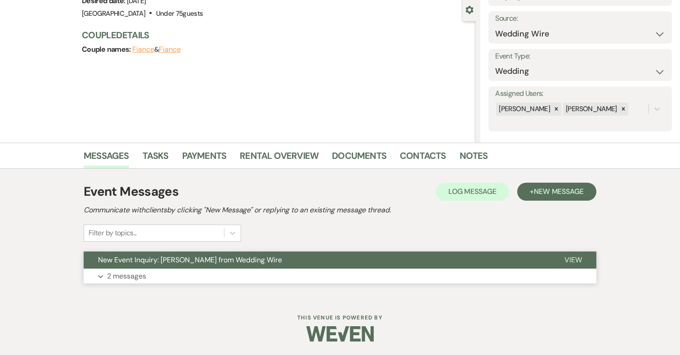
click at [212, 274] on button "Expand 2 messages" at bounding box center [340, 275] width 513 height 15
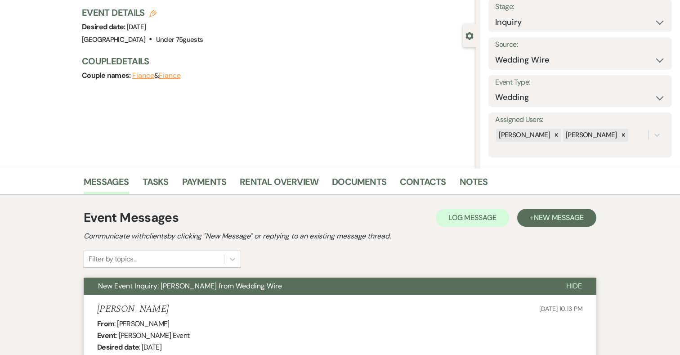
scroll to position [0, 0]
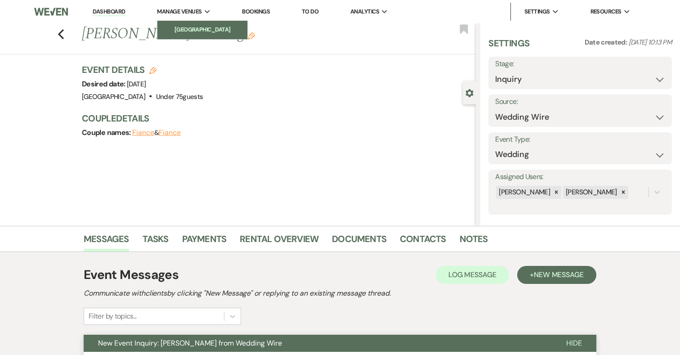
click at [184, 31] on li "[GEOGRAPHIC_DATA]" at bounding box center [202, 29] width 81 height 9
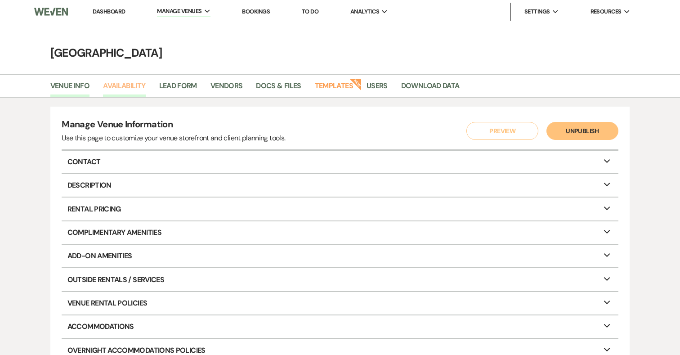
click at [145, 84] on link "Availability" at bounding box center [124, 88] width 42 height 17
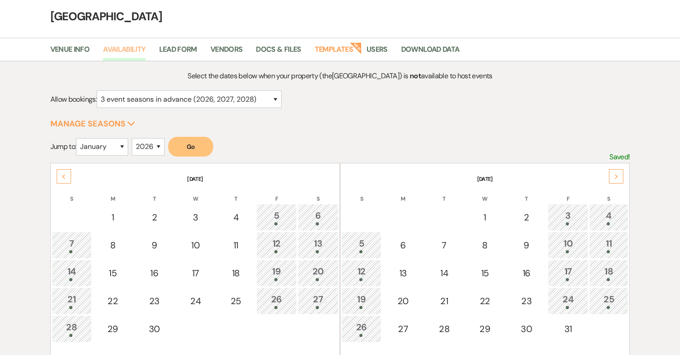
scroll to position [37, 0]
click at [617, 171] on div "Next" at bounding box center [616, 175] width 14 height 14
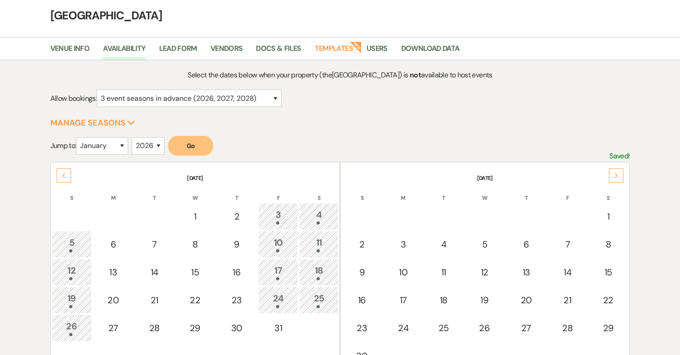
click at [617, 171] on div "Next" at bounding box center [616, 175] width 14 height 14
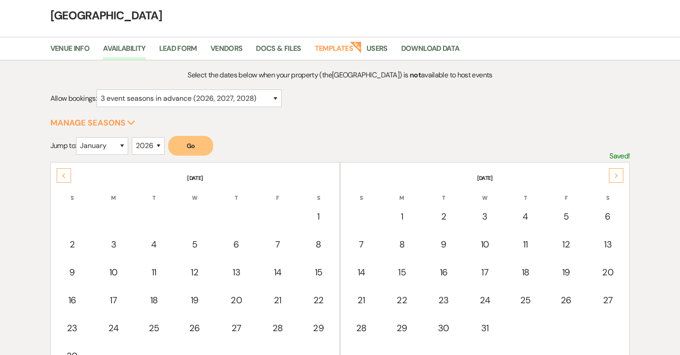
click at [617, 171] on div "Next" at bounding box center [616, 175] width 14 height 14
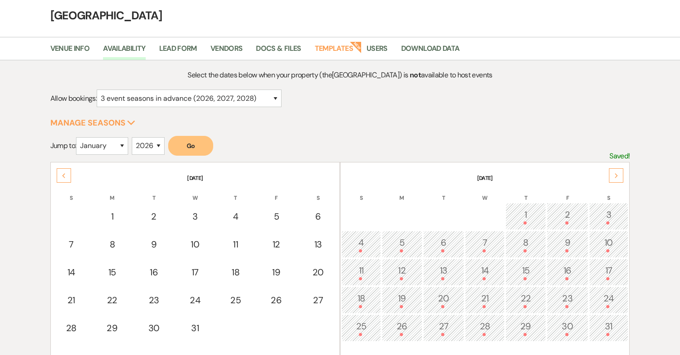
click at [617, 171] on div "Next" at bounding box center [616, 175] width 14 height 14
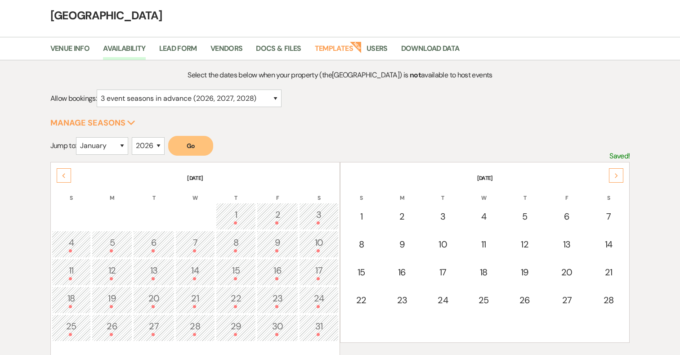
click at [617, 170] on div "Next" at bounding box center [616, 175] width 14 height 14
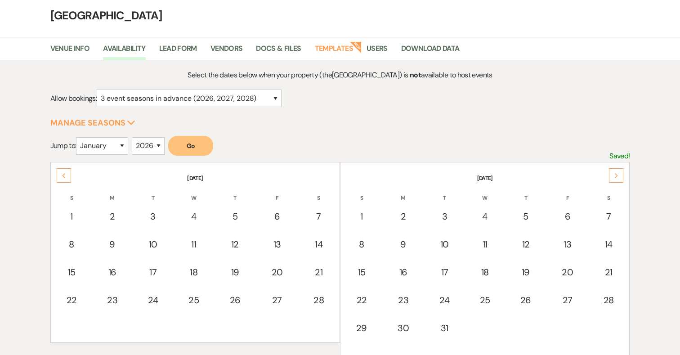
click at [617, 170] on div "Next" at bounding box center [616, 175] width 14 height 14
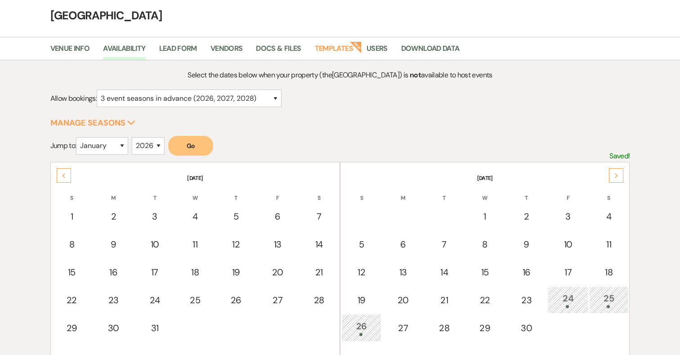
click at [617, 170] on div "Next" at bounding box center [616, 175] width 14 height 14
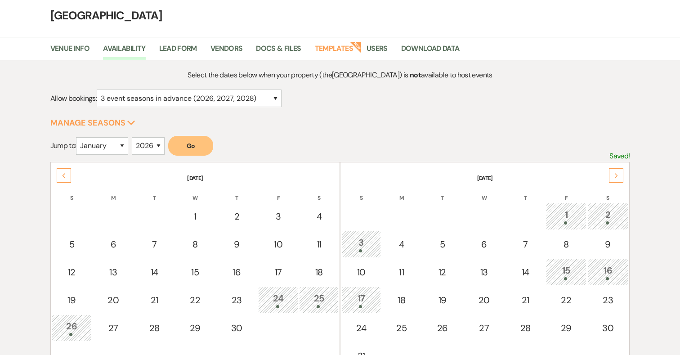
click at [617, 170] on div "Next" at bounding box center [616, 175] width 14 height 14
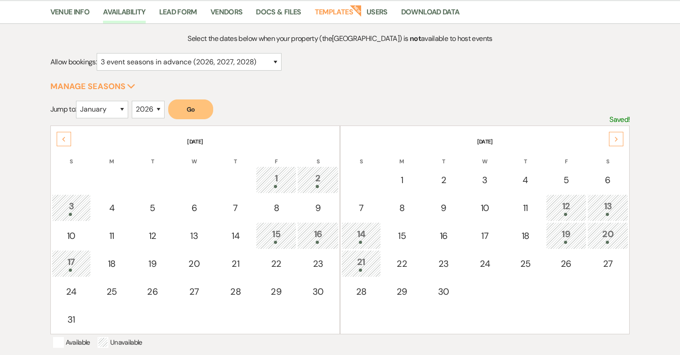
scroll to position [76, 0]
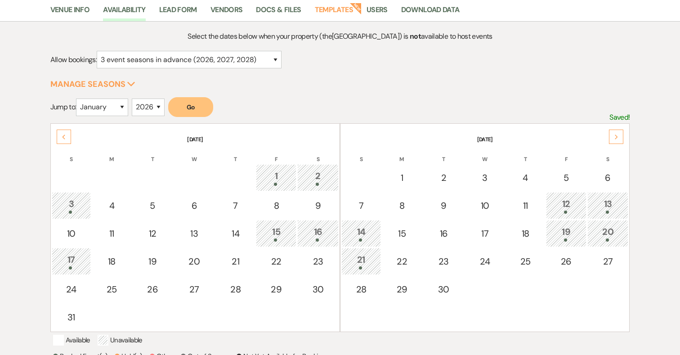
click at [617, 131] on div "Next" at bounding box center [616, 137] width 14 height 14
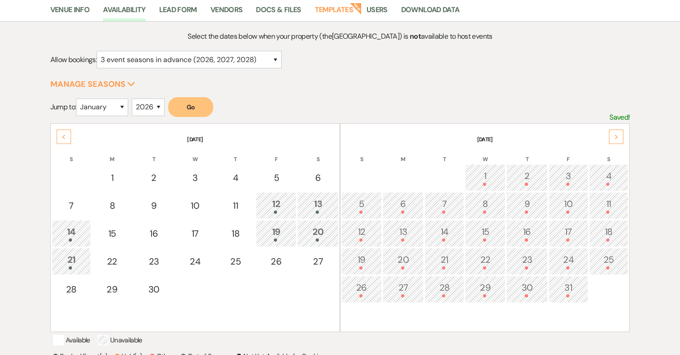
click at [617, 131] on div "Next" at bounding box center [616, 137] width 14 height 14
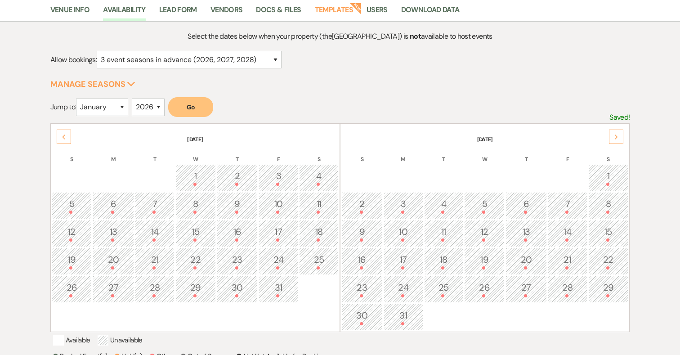
click at [617, 131] on div "Next" at bounding box center [616, 137] width 14 height 14
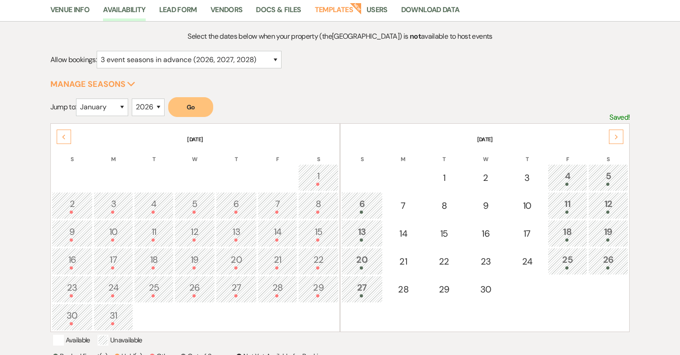
click at [617, 136] on icon "Next" at bounding box center [616, 136] width 4 height 5
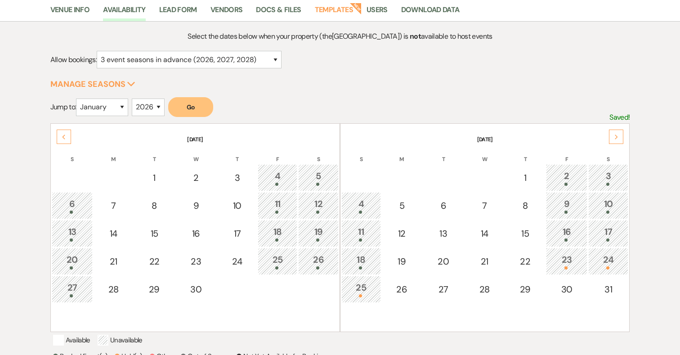
click at [617, 136] on icon "Next" at bounding box center [616, 136] width 4 height 5
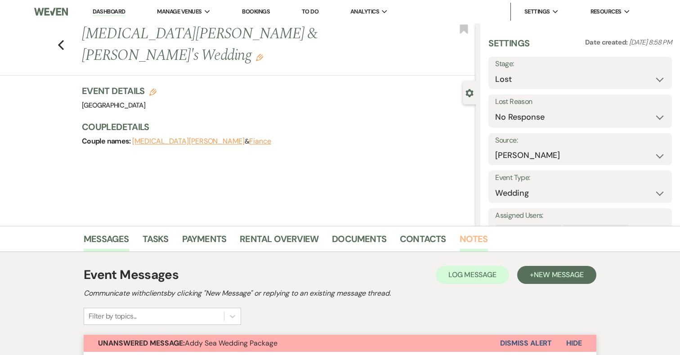
click at [483, 236] on link "Notes" at bounding box center [474, 242] width 28 height 20
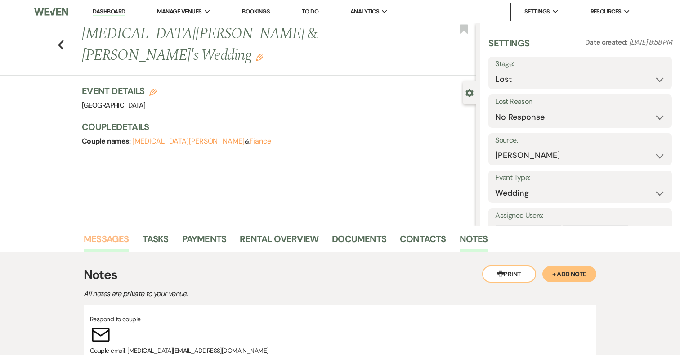
click at [107, 241] on link "Messages" at bounding box center [106, 242] width 45 height 20
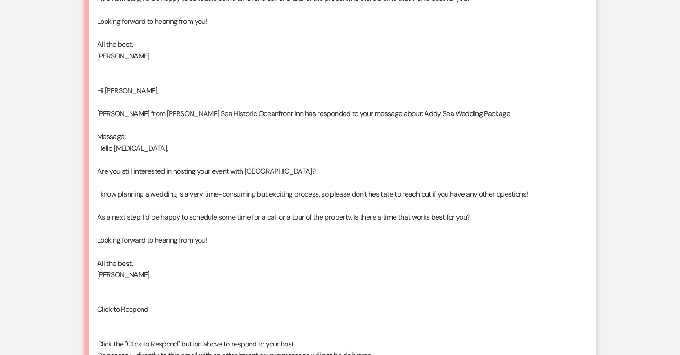
scroll to position [1106, 0]
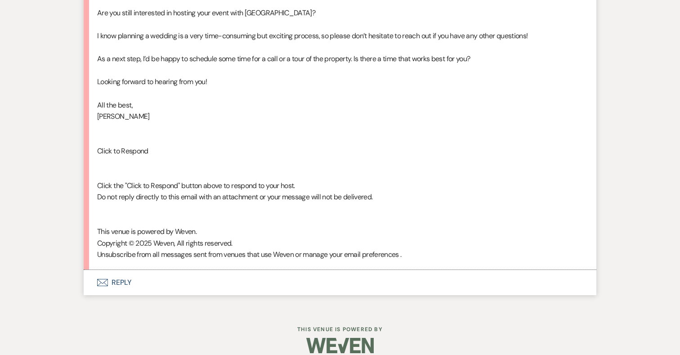
click at [121, 271] on button "Envelope Reply" at bounding box center [340, 282] width 513 height 25
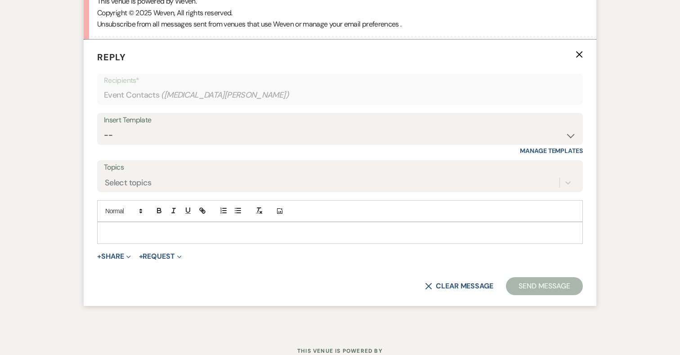
scroll to position [1339, 0]
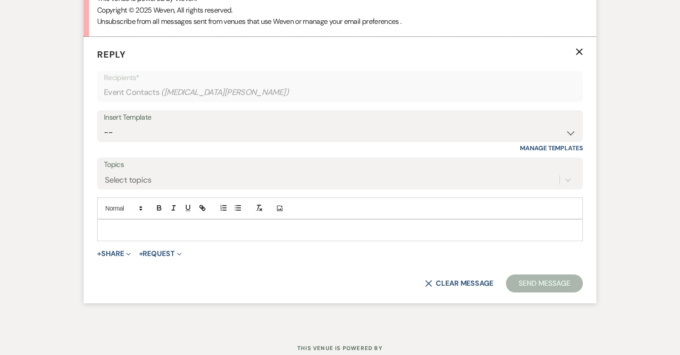
click at [158, 219] on div at bounding box center [340, 229] width 485 height 21
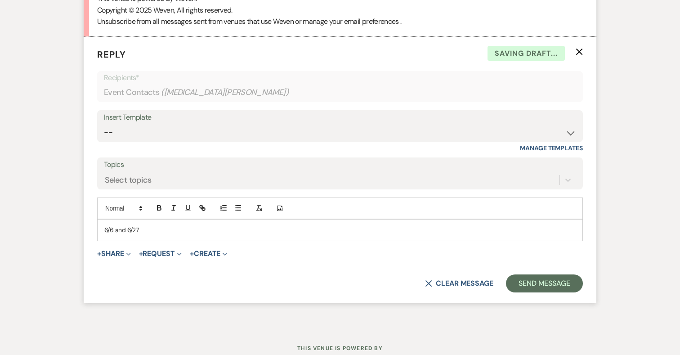
click at [104, 225] on p "6/6 and 6/27" at bounding box center [339, 230] width 471 height 10
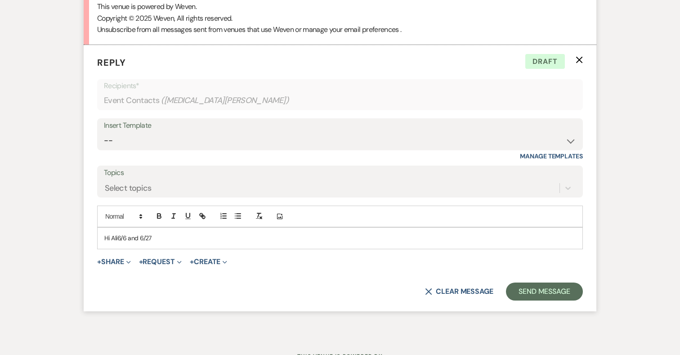
scroll to position [1357, 0]
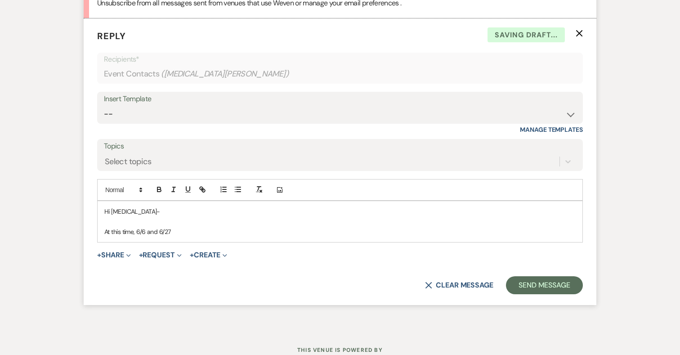
click at [177, 227] on p "At this time, 6/6 and 6/27" at bounding box center [339, 232] width 471 height 10
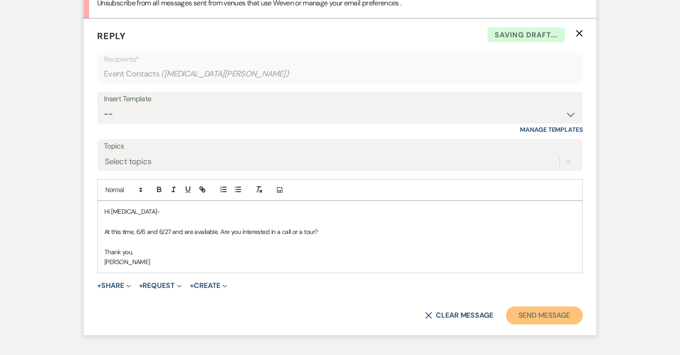
click at [545, 306] on button "Send Message" at bounding box center [544, 315] width 77 height 18
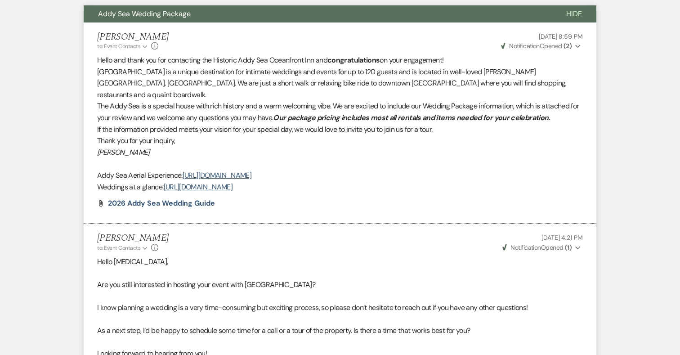
scroll to position [0, 0]
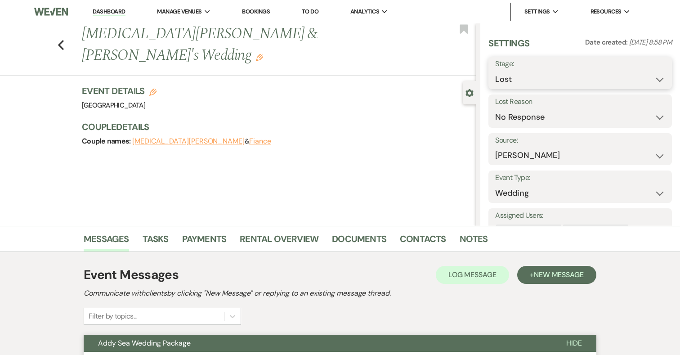
click at [572, 77] on select "Inquiry Follow Up Tour Requested Tour Confirmed Toured Proposal Sent Booked Lost" at bounding box center [580, 80] width 170 height 18
select select "1"
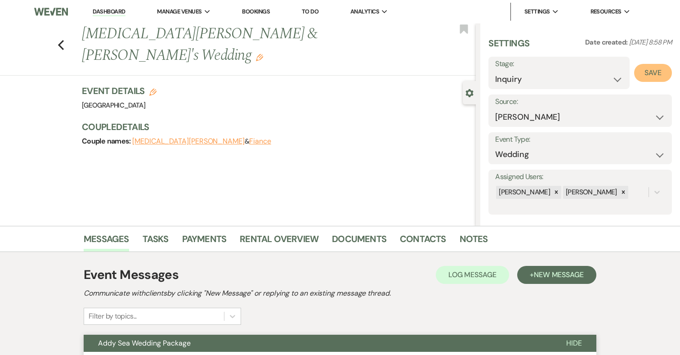
click at [653, 80] on button "Save" at bounding box center [653, 73] width 38 height 18
click at [262, 14] on link "Bookings" at bounding box center [256, 12] width 28 height 8
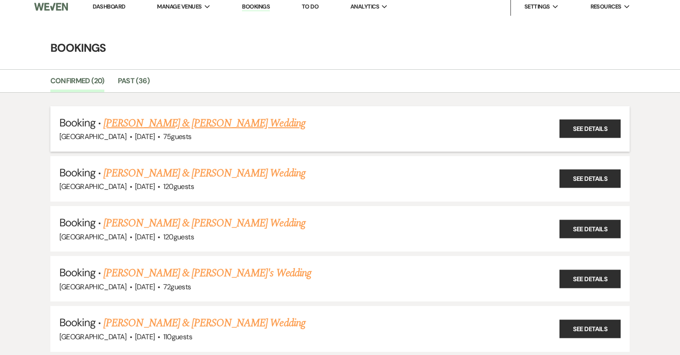
scroll to position [8, 0]
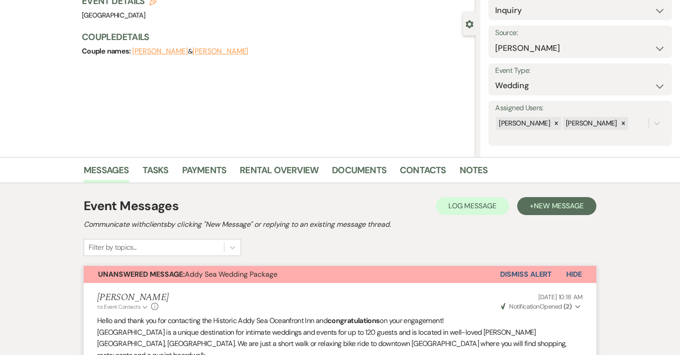
scroll to position [70, 0]
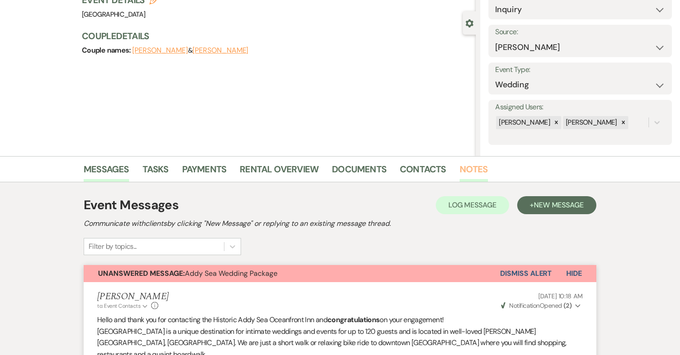
click at [466, 168] on link "Notes" at bounding box center [474, 172] width 28 height 20
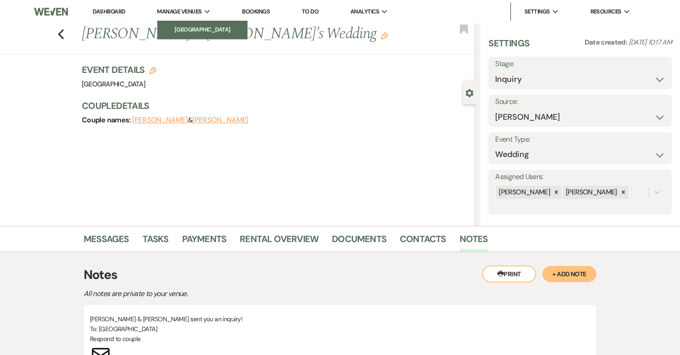
click at [180, 33] on li "[GEOGRAPHIC_DATA]" at bounding box center [202, 29] width 81 height 9
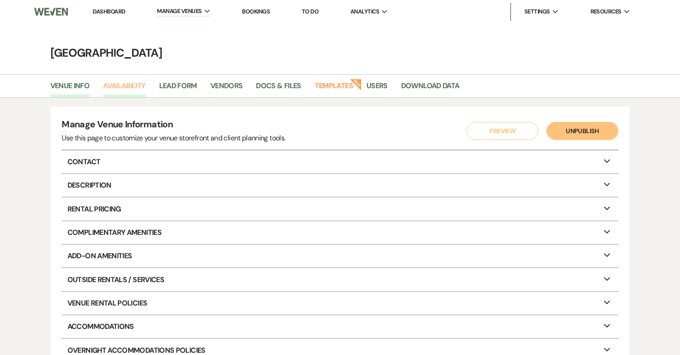
click at [131, 80] on link "Availability" at bounding box center [124, 88] width 42 height 17
select select "3"
select select "2026"
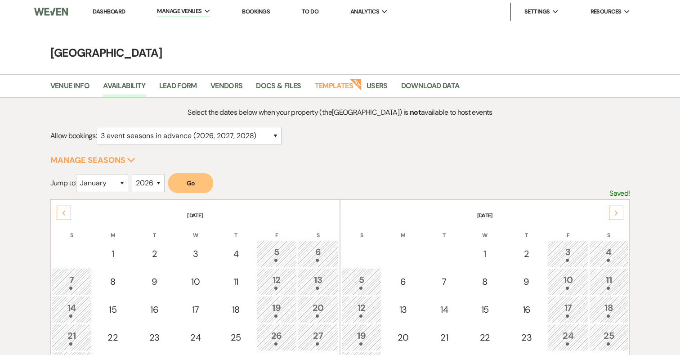
click at [63, 210] on icon "Previous" at bounding box center [64, 212] width 4 height 5
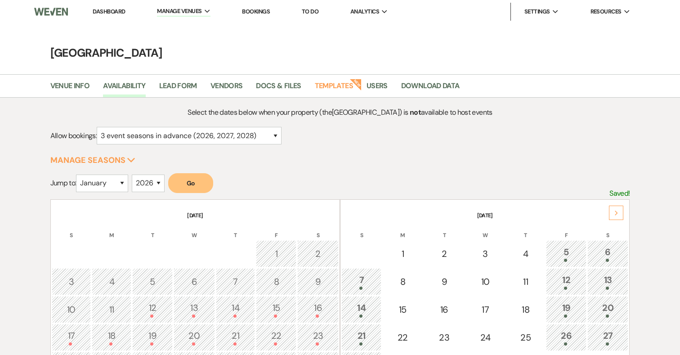
click at [63, 210] on th "[DATE]" at bounding box center [195, 210] width 287 height 19
click at [620, 214] on div "Next" at bounding box center [616, 213] width 14 height 14
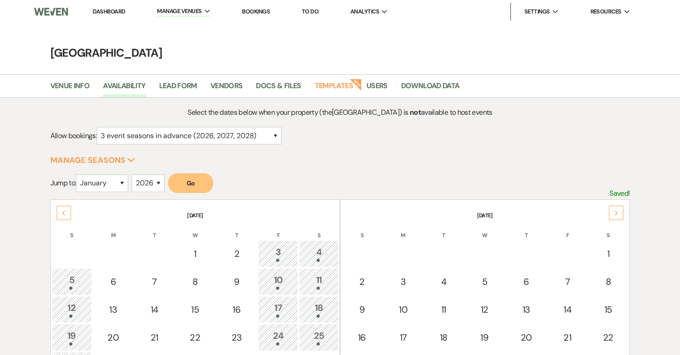
click at [620, 214] on div "Next" at bounding box center [616, 213] width 14 height 14
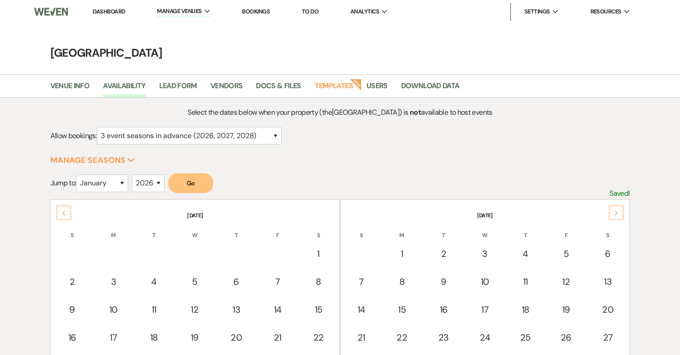
click at [620, 214] on div "Next" at bounding box center [616, 213] width 14 height 14
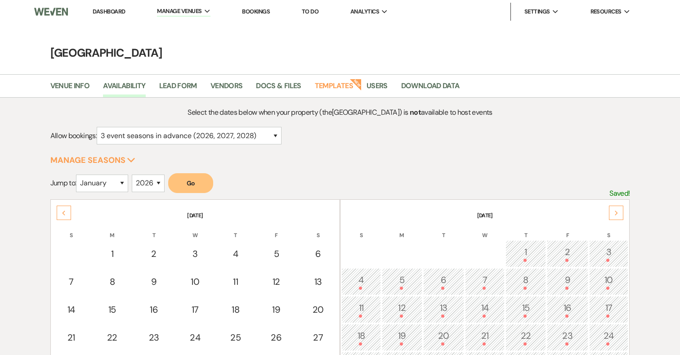
click at [620, 214] on div "Next" at bounding box center [616, 213] width 14 height 14
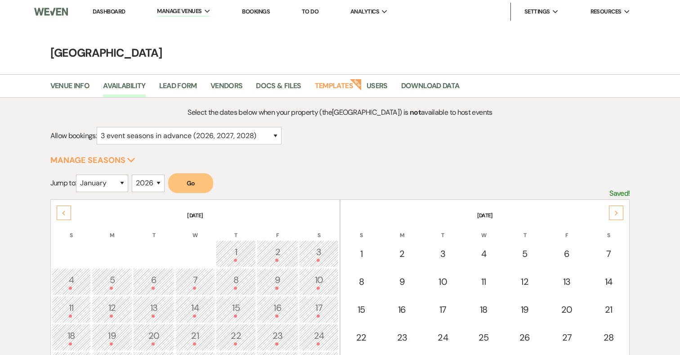
click at [620, 214] on div "Next" at bounding box center [616, 213] width 14 height 14
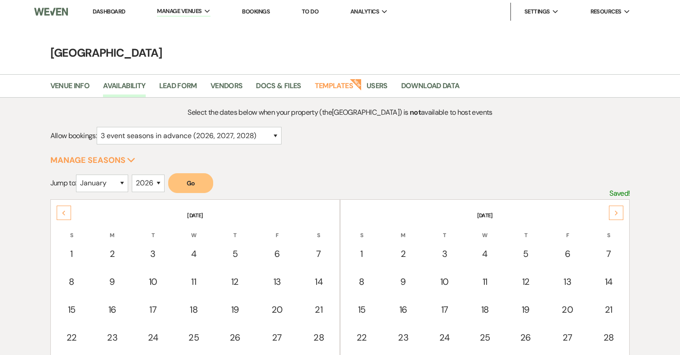
click at [620, 214] on div "Next" at bounding box center [616, 213] width 14 height 14
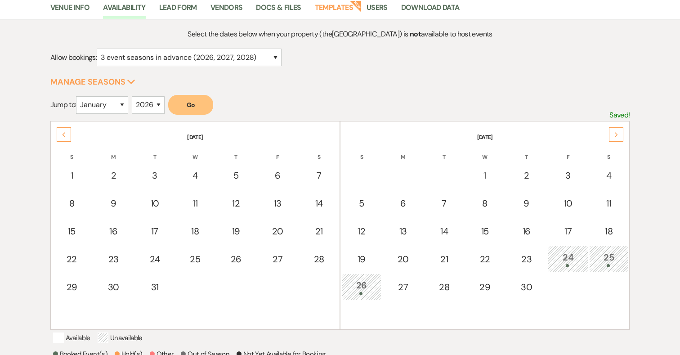
scroll to position [97, 0]
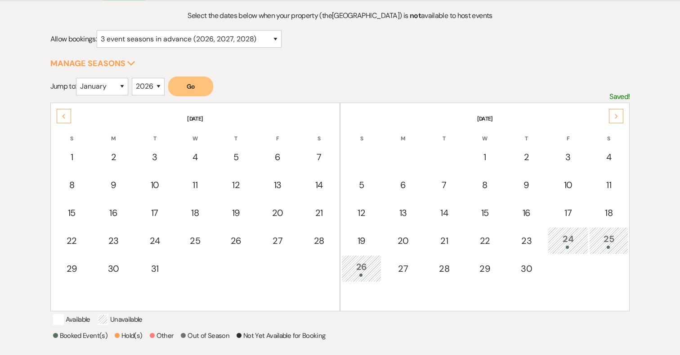
click at [617, 114] on icon "Next" at bounding box center [616, 116] width 4 height 5
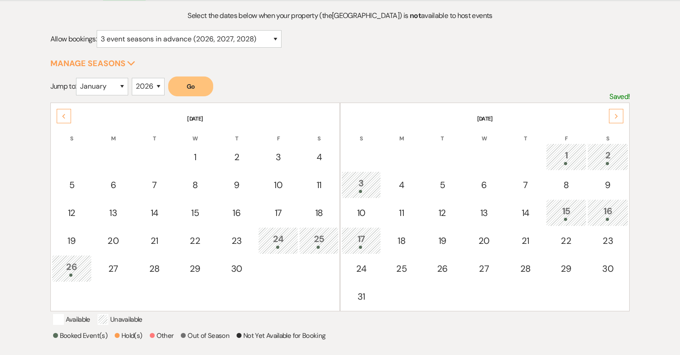
click at [617, 114] on icon "Next" at bounding box center [616, 116] width 4 height 5
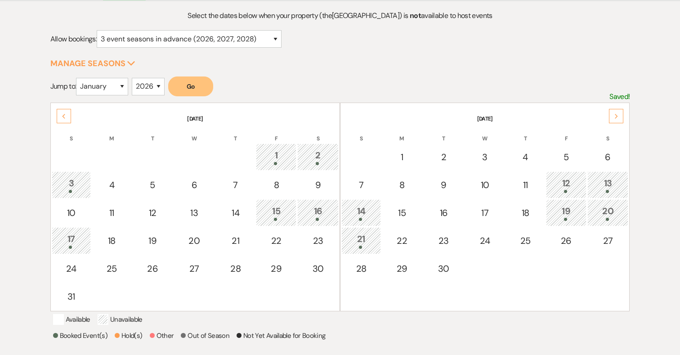
click at [617, 114] on icon "Next" at bounding box center [616, 116] width 4 height 5
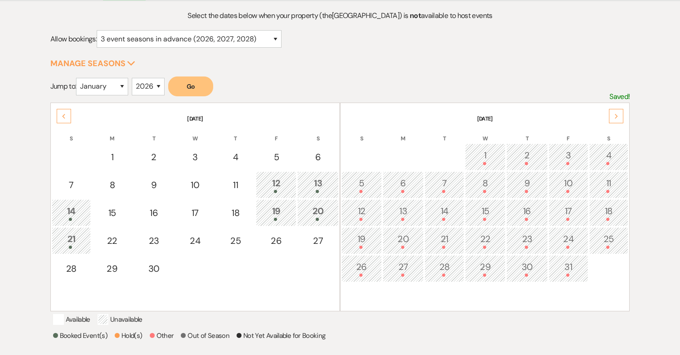
click at [59, 115] on div "Previous" at bounding box center [64, 116] width 14 height 14
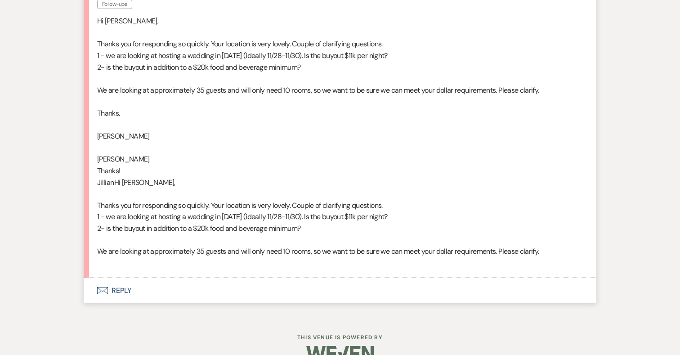
scroll to position [578, 0]
click at [121, 277] on button "Envelope Reply" at bounding box center [340, 289] width 513 height 25
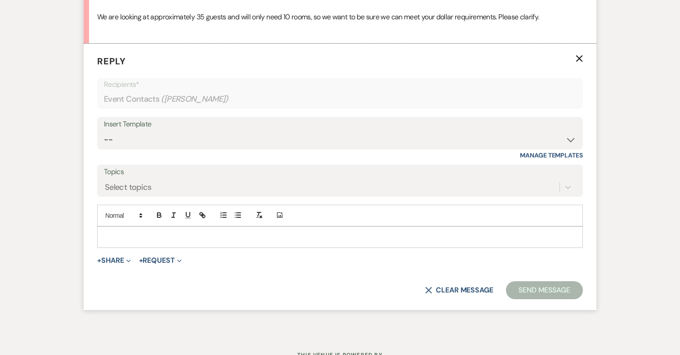
scroll to position [837, 0]
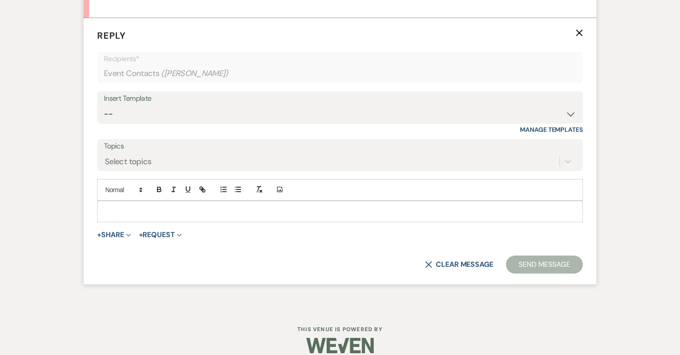
click at [265, 206] on p at bounding box center [339, 211] width 471 height 10
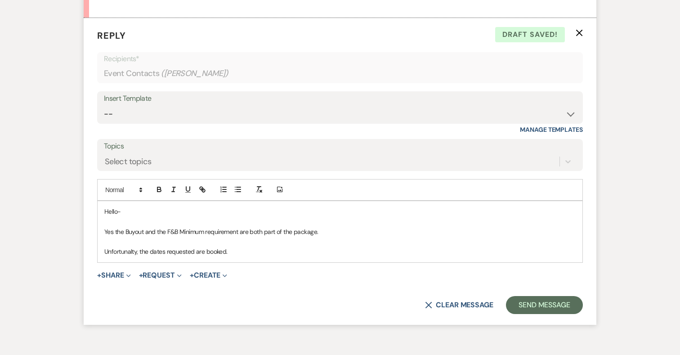
click at [114, 246] on p "Unfortunalty, the dates requested are booked." at bounding box center [339, 251] width 471 height 10
click at [231, 246] on p "Unfortunalty, the dates requested are booked." at bounding box center [339, 251] width 471 height 10
click at [141, 246] on p "Unfortunalty, the dates requested are booked. Are there any other dates you wou…" at bounding box center [339, 251] width 471 height 10
drag, startPoint x: 257, startPoint y: 239, endPoint x: 553, endPoint y: 249, distance: 295.6
click at [553, 249] on div "Hello- Yes the Buyout and the F&B Minimum requirement are both part of the pack…" at bounding box center [340, 231] width 485 height 61
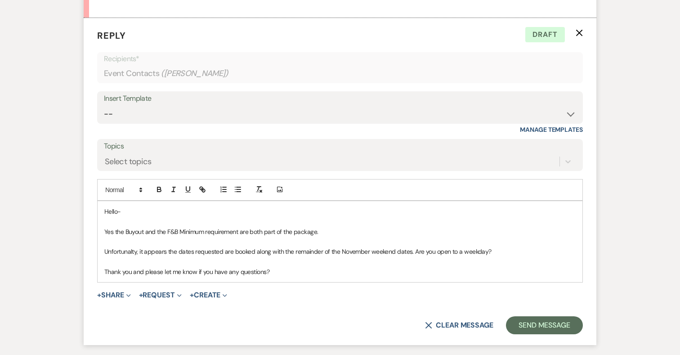
drag, startPoint x: 458, startPoint y: 239, endPoint x: 516, endPoint y: 241, distance: 58.5
click at [521, 246] on p "Unfortunalty, it appears the dates requested are booked along with the remainde…" at bounding box center [339, 251] width 471 height 10
click at [129, 246] on p "Unfortunalty, it appears the dates requested are booked along with the remainde…" at bounding box center [339, 251] width 471 height 10
click at [119, 246] on p "Unfortunalty, it appears the dates requested are booked along with the remainde…" at bounding box center [339, 251] width 471 height 10
click at [128, 246] on p "Unfortunalty, it appears the dates requested are booked along with the remainde…" at bounding box center [339, 251] width 471 height 10
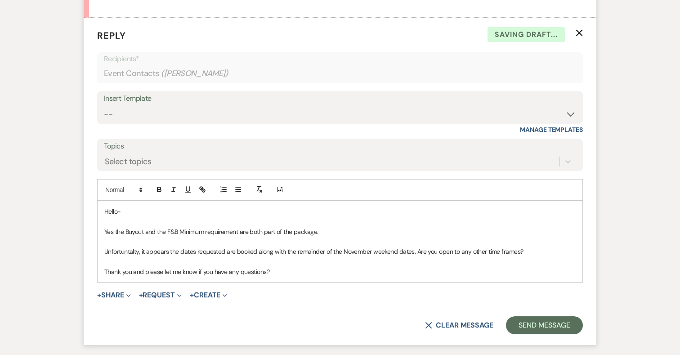
click at [171, 257] on p at bounding box center [339, 262] width 471 height 10
click at [118, 246] on p "Unfortuntalty, it appears the dates requested are booked along with the remaind…" at bounding box center [339, 251] width 471 height 10
click at [153, 246] on p "Unfortuntalty, it appears the dates requested are booked along with the remaind…" at bounding box center [339, 251] width 471 height 10
click at [161, 246] on p "Unfortuntalty, it appears the dates requested are booked along with the remaind…" at bounding box center [339, 251] width 471 height 10
click at [112, 227] on p "Yes the Buyout and the F&B Minimum requirement are both part of the package." at bounding box center [339, 232] width 471 height 10
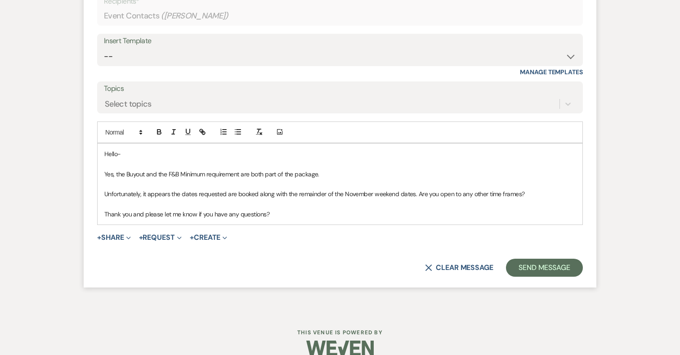
scroll to position [898, 0]
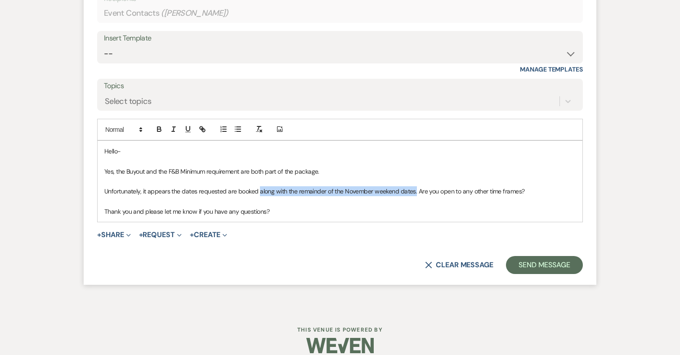
drag, startPoint x: 415, startPoint y: 180, endPoint x: 258, endPoint y: 177, distance: 156.5
click at [258, 186] on p "Unfortunately, it appears the dates requested are booked along with the remaind…" at bounding box center [339, 191] width 471 height 10
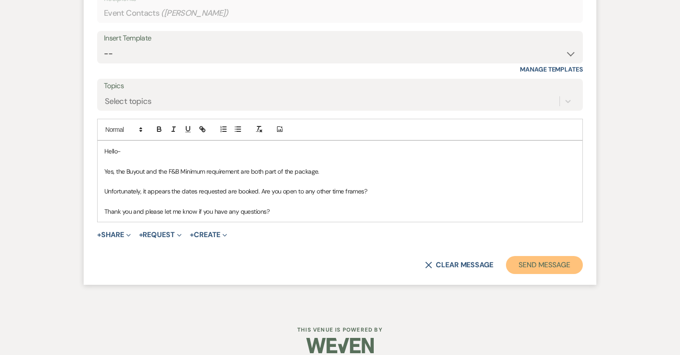
click at [550, 256] on button "Send Message" at bounding box center [544, 265] width 77 height 18
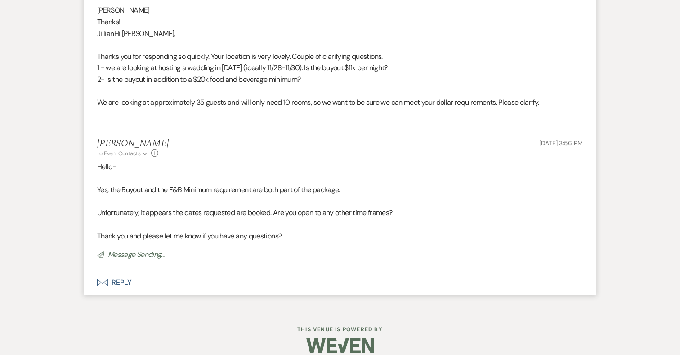
scroll to position [707, 0]
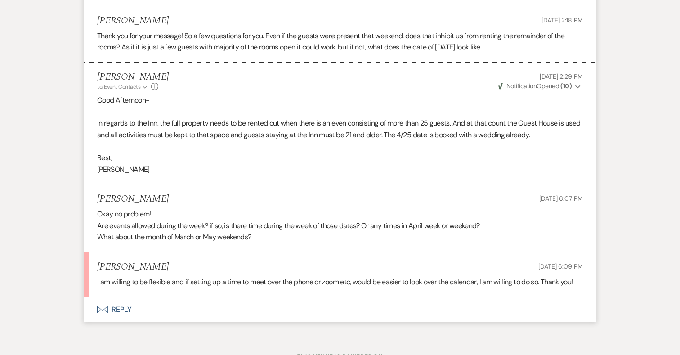
scroll to position [1545, 0]
click at [127, 298] on button "Envelope Reply" at bounding box center [340, 310] width 513 height 25
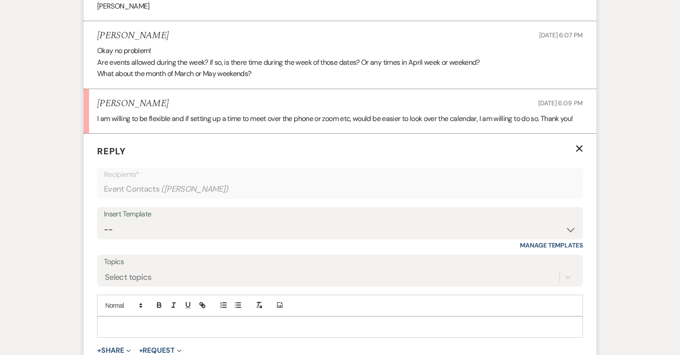
scroll to position [1715, 0]
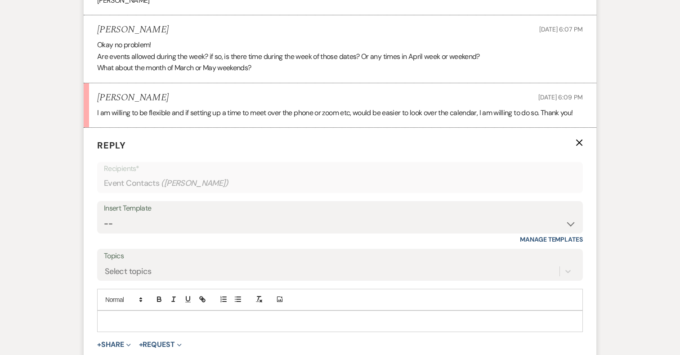
click at [208, 316] on p at bounding box center [339, 321] width 471 height 10
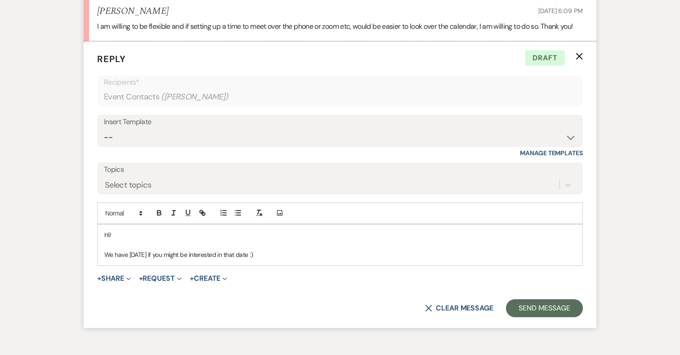
scroll to position [1802, 0]
click at [128, 249] on p "We have [DATE] if you might be interested in that date :)" at bounding box center [339, 254] width 471 height 10
click at [292, 249] on p "We have [DATE] and [DATE] if you might be interested in that date :)" at bounding box center [339, 254] width 471 height 10
click at [344, 249] on p "We have [DATE] and [DATE] if you might be interested in either of those date :)" at bounding box center [339, 254] width 471 height 10
click at [390, 249] on p "We have [DATE] and [DATE] if you might be interested in either of those dates :)" at bounding box center [339, 254] width 471 height 10
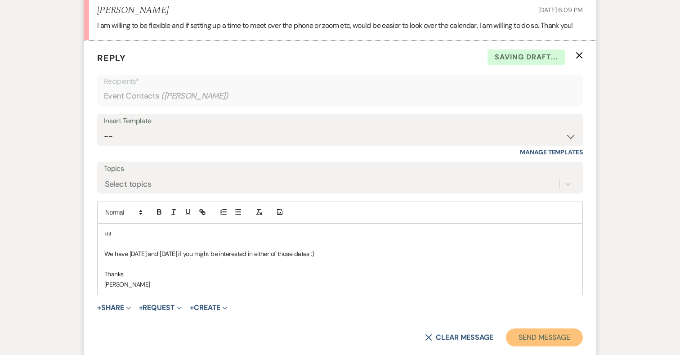
click at [541, 328] on button "Send Message" at bounding box center [544, 337] width 77 height 18
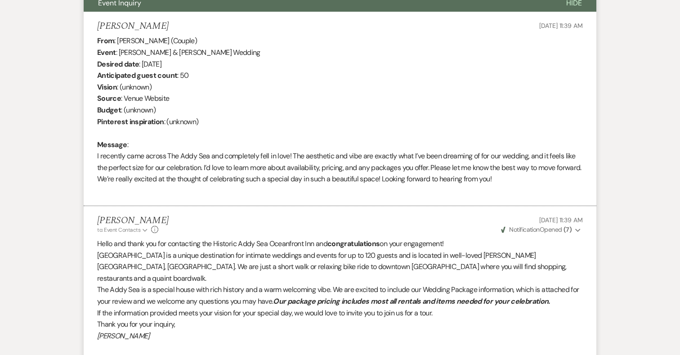
scroll to position [0, 0]
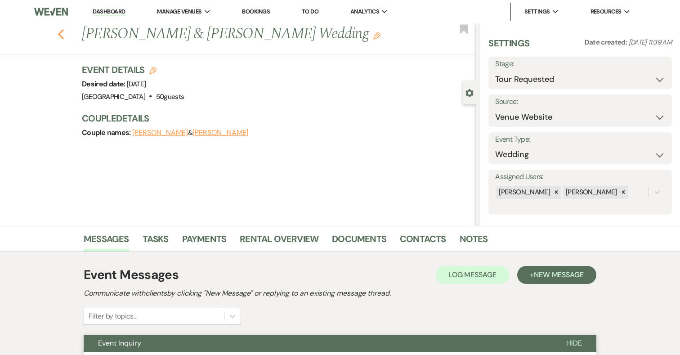
click at [61, 34] on icon "Previous" at bounding box center [61, 34] width 7 height 11
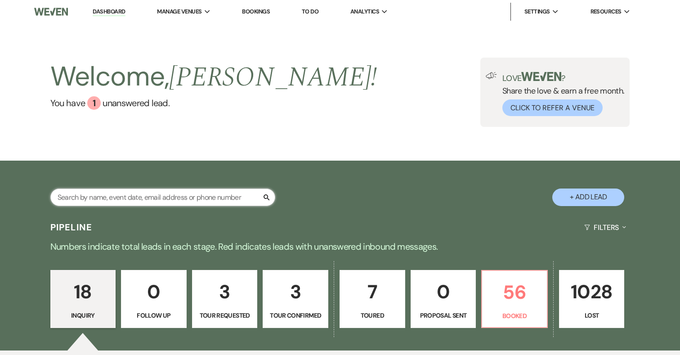
click at [147, 198] on input "text" at bounding box center [162, 197] width 225 height 18
type input "[PERSON_NAME]"
select select "8"
select select "5"
select select "8"
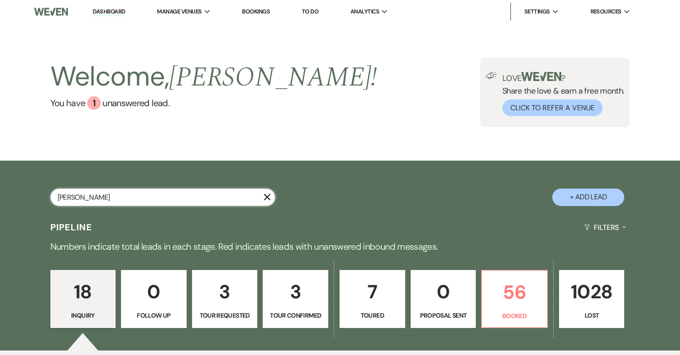
select select "5"
select select "8"
select select "7"
select select "8"
select select "1"
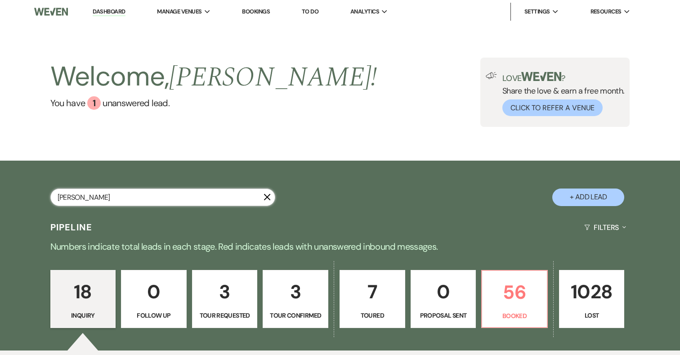
select select "8"
select select "5"
select select "8"
select select "5"
select select "8"
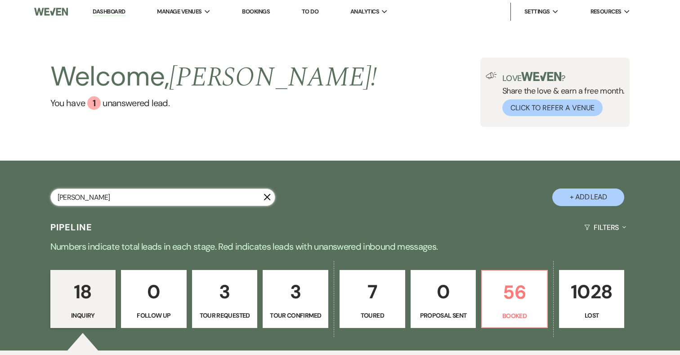
select select "6"
select select "8"
select select "4"
select select "8"
select select "4"
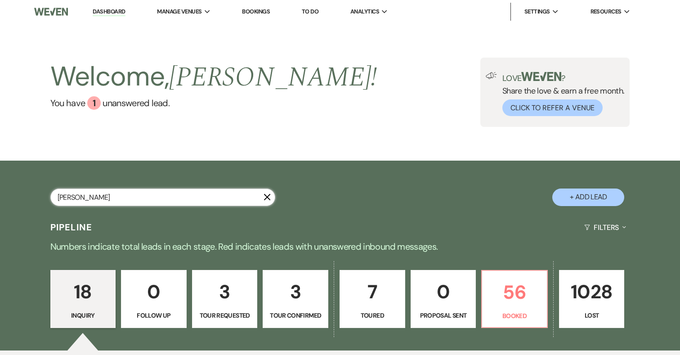
select select "8"
select select "4"
select select "8"
select select "5"
select select "8"
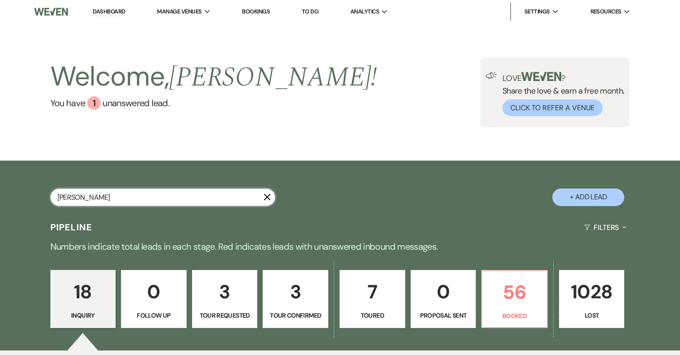
select select "8"
select select "7"
select select "8"
select select "5"
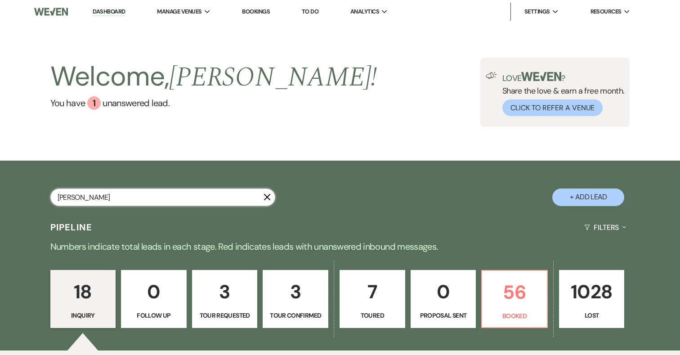
select select "8"
select select "4"
select select "8"
select select "5"
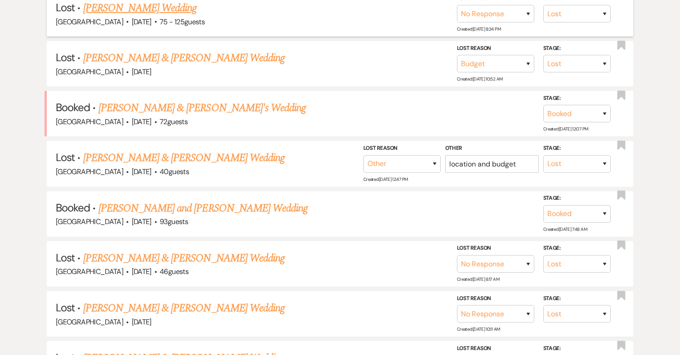
scroll to position [322, 0]
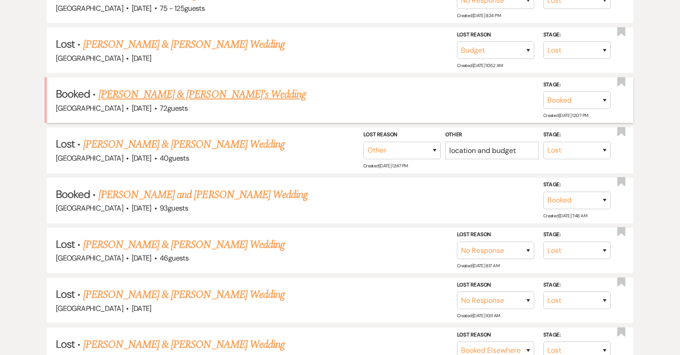
click at [210, 94] on link "[PERSON_NAME] & [PERSON_NAME]'s Wedding" at bounding box center [202, 94] width 208 height 16
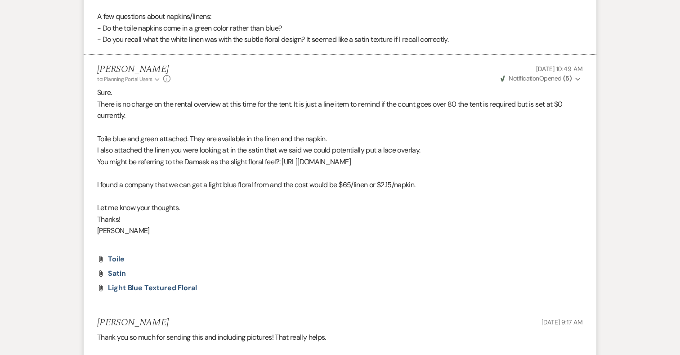
scroll to position [3072, 0]
click at [118, 259] on span "Toile" at bounding box center [116, 259] width 17 height 9
click at [119, 290] on span "Light Blue textured Floral" at bounding box center [152, 287] width 89 height 9
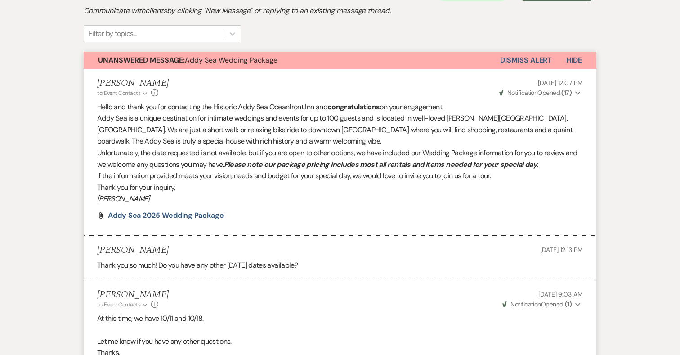
scroll to position [0, 0]
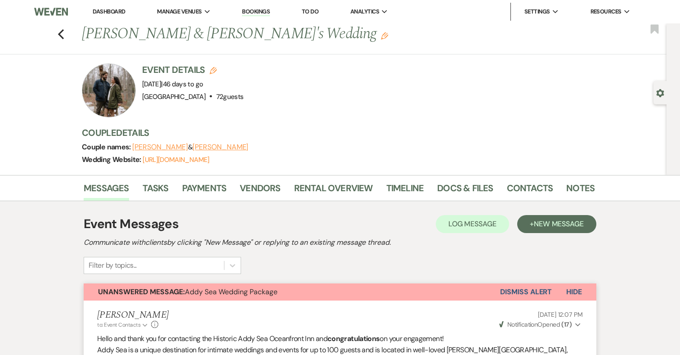
click at [528, 292] on button "Dismiss Alert" at bounding box center [526, 291] width 52 height 17
